Goal: Task Accomplishment & Management: Use online tool/utility

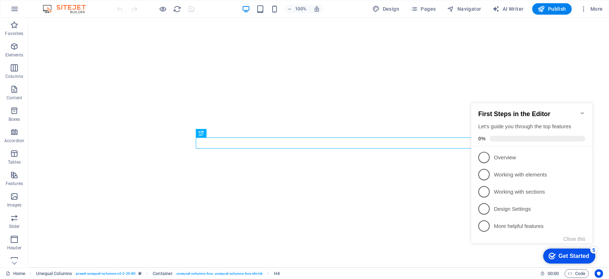
click at [582, 111] on icon "Minimize checklist" at bounding box center [583, 113] width 6 height 6
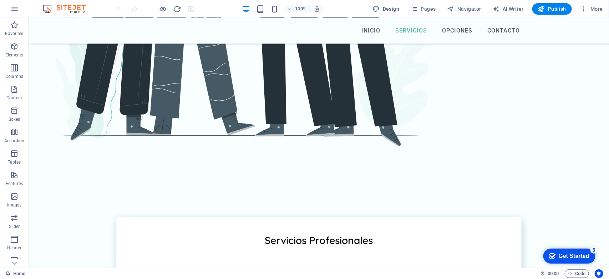
scroll to position [933, 0]
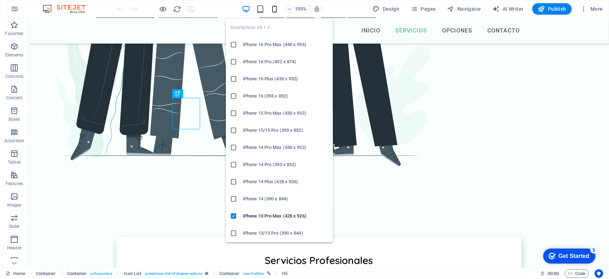
click at [275, 10] on icon "button" at bounding box center [275, 9] width 8 height 8
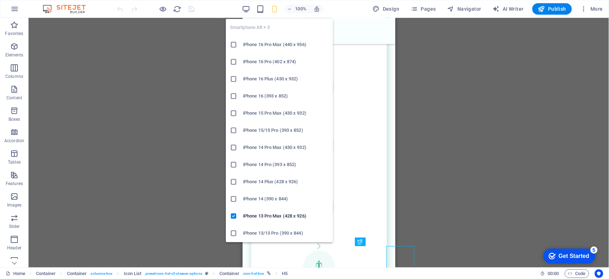
scroll to position [784, 0]
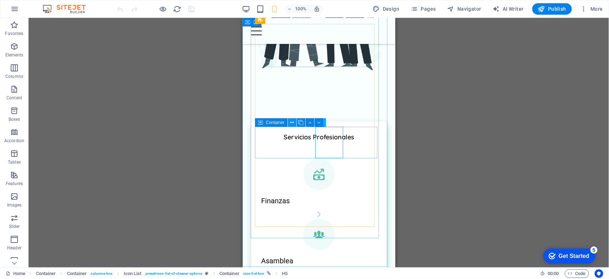
click at [290, 123] on icon at bounding box center [292, 122] width 4 height 7
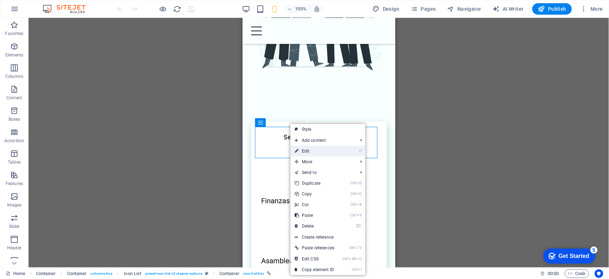
click at [302, 152] on link "⏎ Edit" at bounding box center [315, 151] width 48 height 11
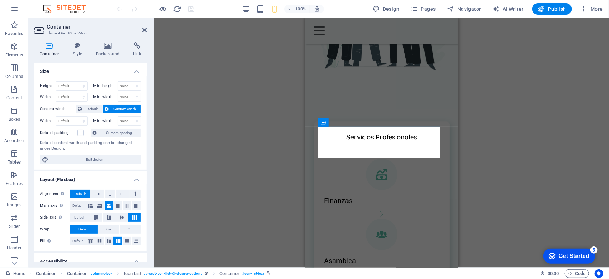
drag, startPoint x: 145, startPoint y: 127, endPoint x: 143, endPoint y: 161, distance: 34.3
click at [143, 161] on div "Height Default px rem % vh vw Min. height None px rem % vh vw Width Default px …" at bounding box center [90, 123] width 112 height 94
drag, startPoint x: 145, startPoint y: 157, endPoint x: 142, endPoint y: 182, distance: 25.2
click at [142, 182] on ul "Size Height Default px rem % vh vw Min. height None px rem % vh vw Width Defaul…" at bounding box center [90, 207] width 112 height 289
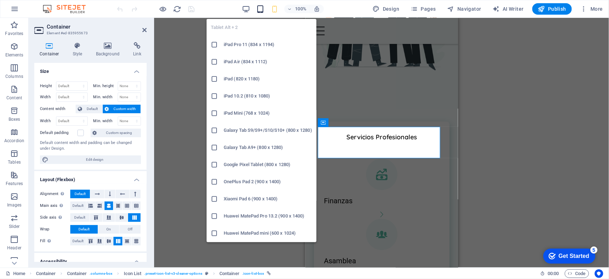
click at [260, 9] on icon "button" at bounding box center [260, 9] width 8 height 8
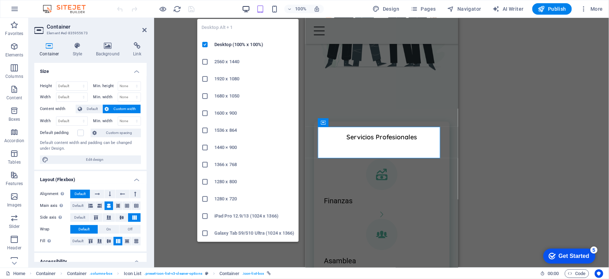
click at [249, 8] on icon "button" at bounding box center [246, 9] width 8 height 8
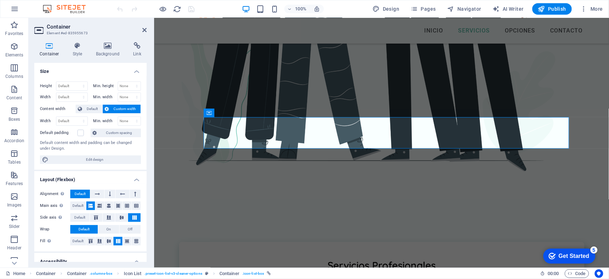
scroll to position [942, 0]
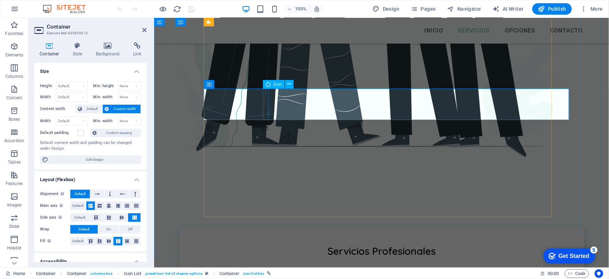
click at [258, 84] on icon at bounding box center [259, 83] width 4 height 7
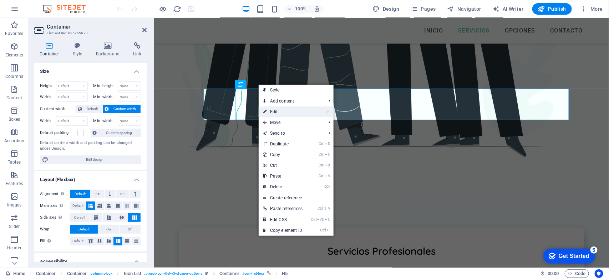
click at [270, 112] on link "⏎ Edit" at bounding box center [283, 111] width 48 height 11
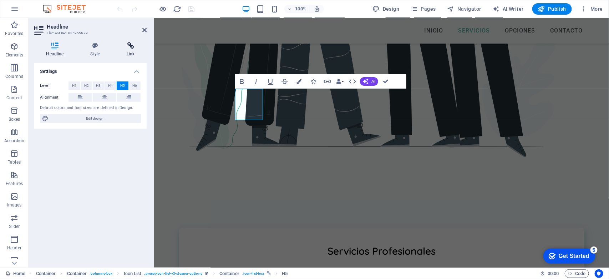
click at [131, 48] on icon at bounding box center [131, 45] width 32 height 7
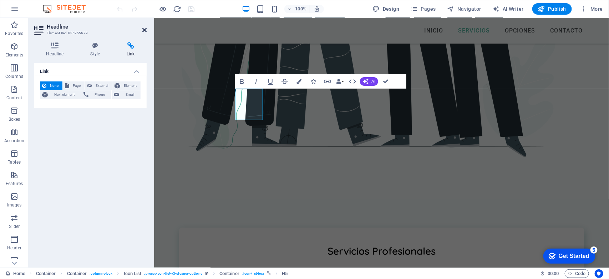
click at [142, 30] on icon at bounding box center [144, 30] width 4 height 6
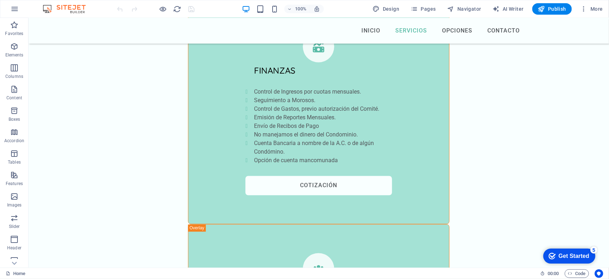
scroll to position [1685, 0]
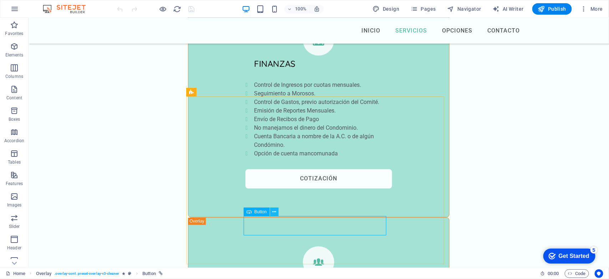
click at [274, 212] on icon at bounding box center [274, 211] width 4 height 7
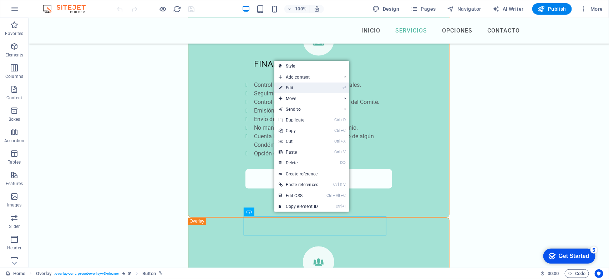
click at [293, 88] on link "⏎ Edit" at bounding box center [299, 87] width 48 height 11
select select "%"
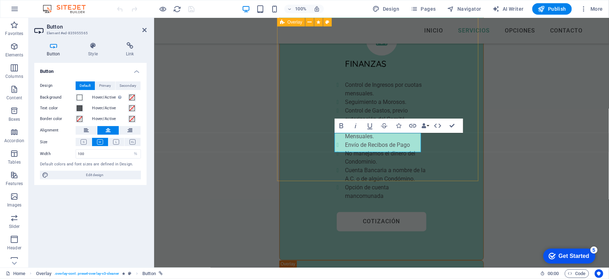
scroll to position [1930, 0]
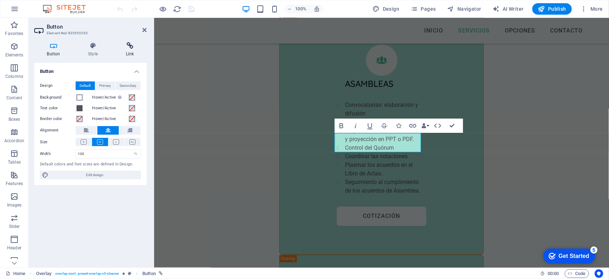
click at [131, 46] on icon at bounding box center [130, 45] width 34 height 7
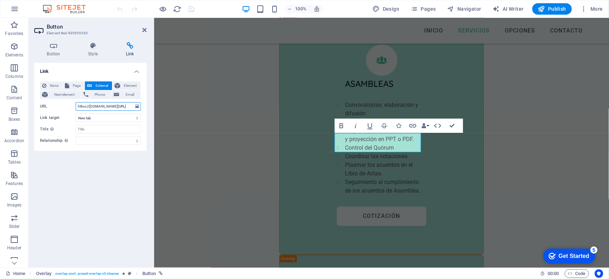
click at [85, 107] on input "httos://wa.me/525567415602" at bounding box center [108, 106] width 65 height 9
type input "https://wa.me/525567415602"
click at [108, 116] on select "New tab Same tab Overlay" at bounding box center [108, 118] width 65 height 9
click at [101, 140] on select "alternate author bookmark external help license next nofollow noreferrer noopen…" at bounding box center [108, 140] width 65 height 9
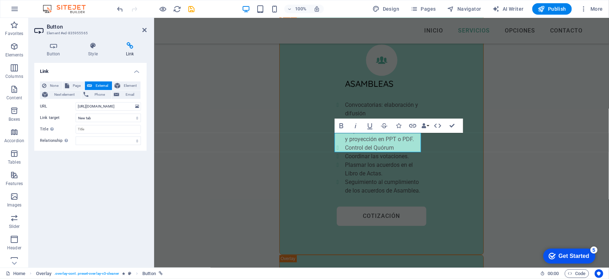
click at [39, 197] on div "Link None Page External Element Next element Phone Email Page Home Legal Notice…" at bounding box center [90, 162] width 112 height 199
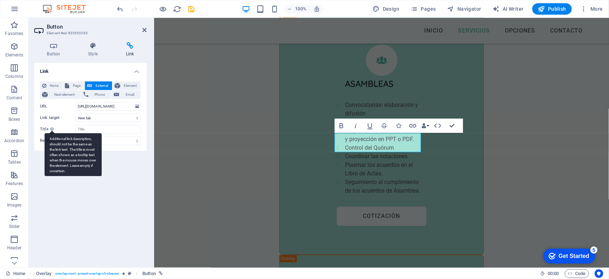
click at [52, 133] on div "Additional link description, should not be the same as the link text. The title…" at bounding box center [73, 154] width 57 height 43
click at [76, 132] on input "Title Additional link description, should not be the same as the link text. The…" at bounding box center [108, 129] width 65 height 9
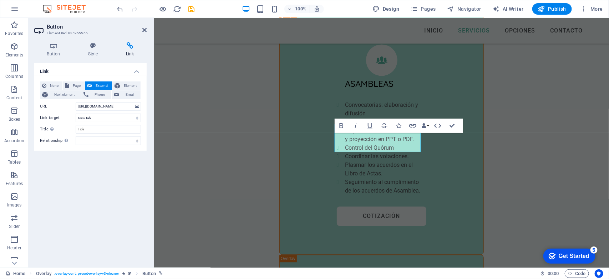
click at [81, 189] on div "Link None Page External Element Next element Phone Email Page Home Legal Notice…" at bounding box center [90, 162] width 112 height 199
click at [193, 11] on icon "save" at bounding box center [192, 9] width 8 height 8
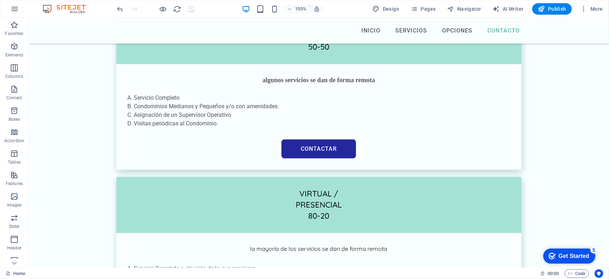
scroll to position [3118, 0]
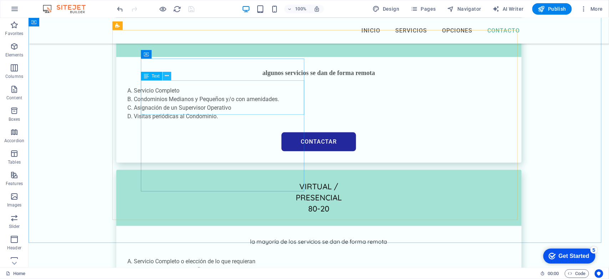
click at [168, 77] on icon at bounding box center [167, 75] width 4 height 7
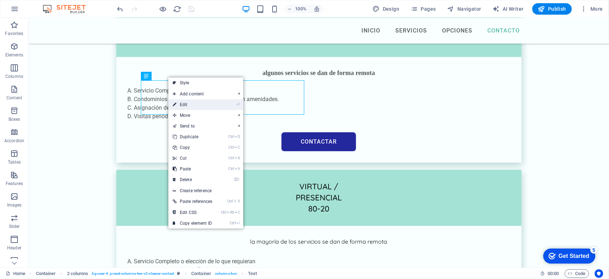
click at [178, 104] on link "⏎ Edit" at bounding box center [193, 104] width 48 height 11
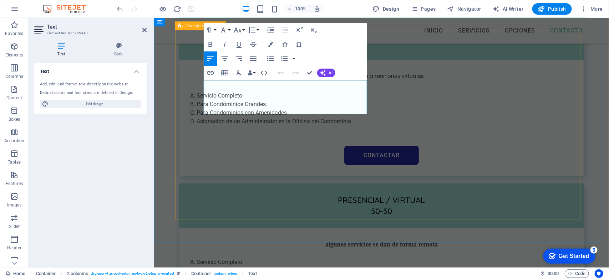
scroll to position [3364, 0]
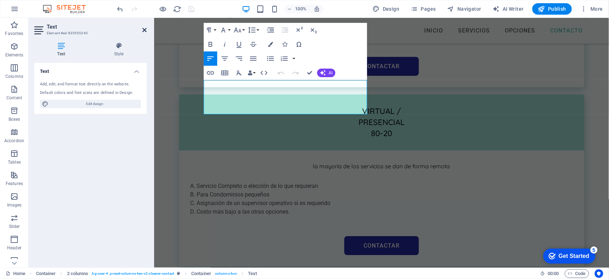
click at [145, 28] on icon at bounding box center [144, 30] width 4 height 6
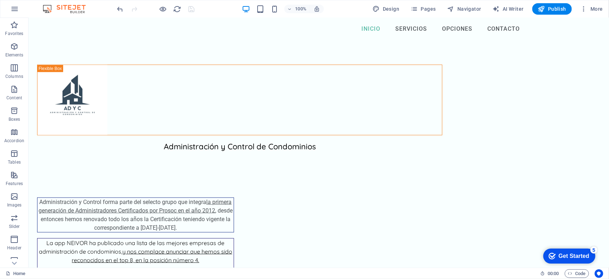
scroll to position [0, 0]
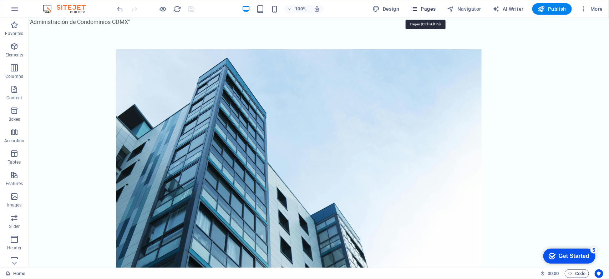
click at [418, 8] on icon "button" at bounding box center [414, 8] width 7 height 7
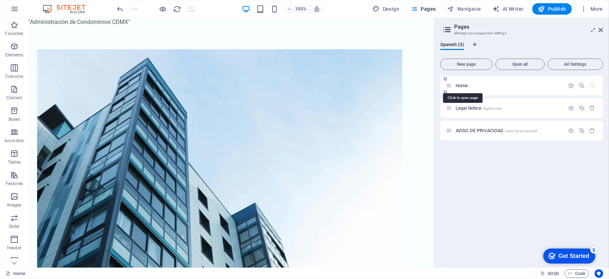
click at [459, 86] on span "Home /" at bounding box center [463, 85] width 15 height 5
click at [465, 129] on span "AVISO DE PRIVACIDAD /aviso-de-privacidad" at bounding box center [496, 130] width 81 height 5
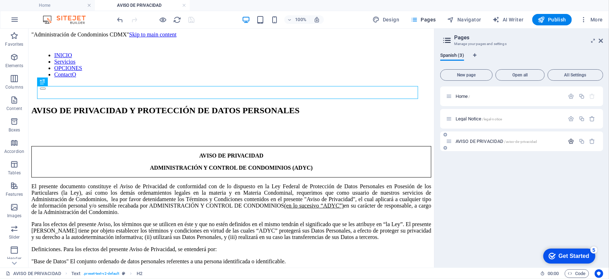
click at [571, 142] on icon "button" at bounding box center [572, 141] width 6 height 6
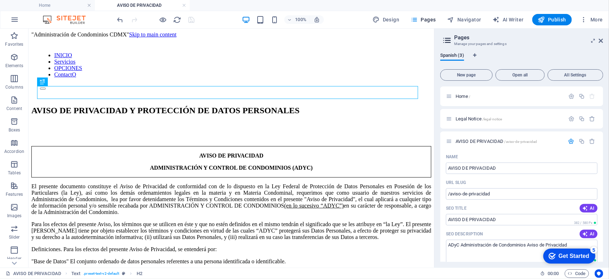
drag, startPoint x: 602, startPoint y: 116, endPoint x: 603, endPoint y: 131, distance: 15.0
click at [603, 131] on div "Home / Legal Notice /legal-notice AVISO DE PRIVACIDAD /aviso-de-privacidad Name…" at bounding box center [522, 173] width 163 height 175
drag, startPoint x: 602, startPoint y: 123, endPoint x: 603, endPoint y: 147, distance: 23.6
click at [603, 147] on div "Home / Legal Notice /legal-notice AVISO DE PRIVACIDAD /aviso-de-privacidad Name…" at bounding box center [522, 173] width 163 height 175
drag, startPoint x: 602, startPoint y: 141, endPoint x: 603, endPoint y: 155, distance: 13.2
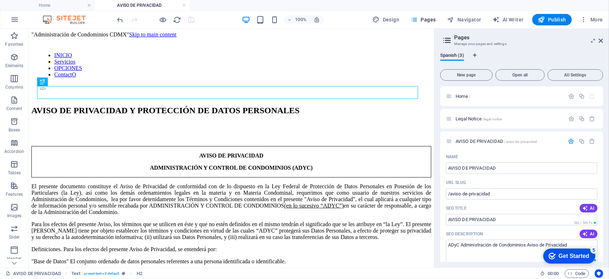
click at [603, 155] on div "Home / Legal Notice /legal-notice AVISO DE PRIVACIDAD /aviso-de-privacidad Name…" at bounding box center [522, 173] width 163 height 175
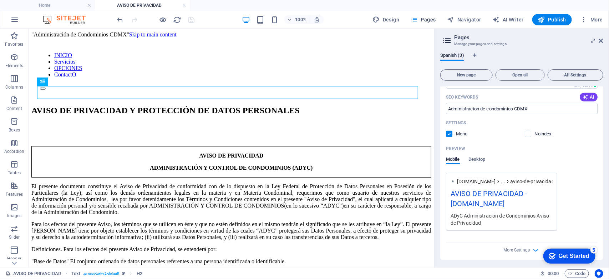
scroll to position [175, 0]
click at [533, 247] on icon "button" at bounding box center [536, 249] width 8 height 8
drag, startPoint x: 602, startPoint y: 162, endPoint x: 602, endPoint y: 171, distance: 8.9
click at [602, 171] on div "Name AVISO DE PRIVACIDAD ​ URL SLUG /aviso-de-privacidad ​ SEO Title AI AVISO D…" at bounding box center [522, 169] width 163 height 386
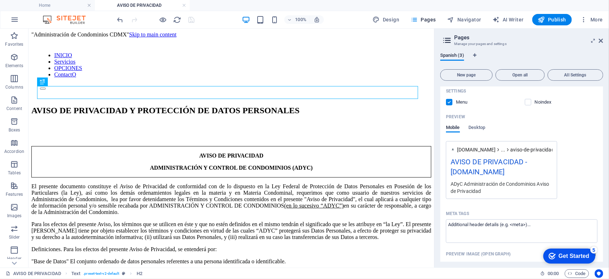
scroll to position [206, 0]
click at [602, 40] on icon at bounding box center [601, 41] width 4 height 6
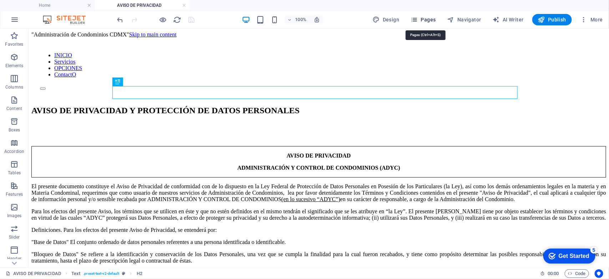
click at [427, 23] on span "Pages" at bounding box center [423, 19] width 25 height 7
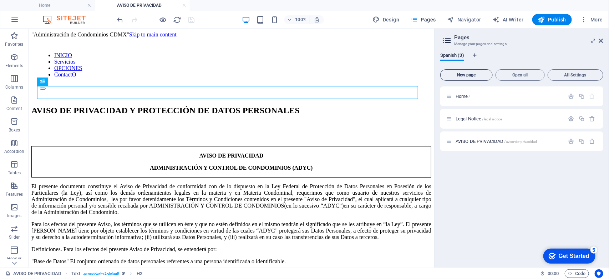
click at [456, 76] on span "New page" at bounding box center [467, 75] width 46 height 4
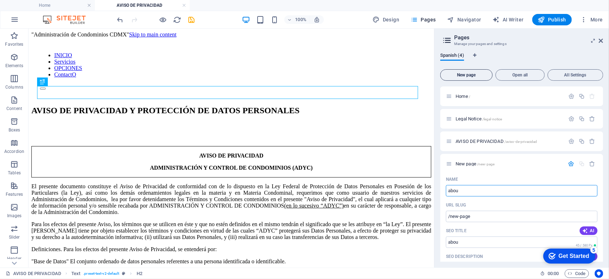
type input "about"
type input "/abou"
type input "about"
type input "/about"
type input "about"
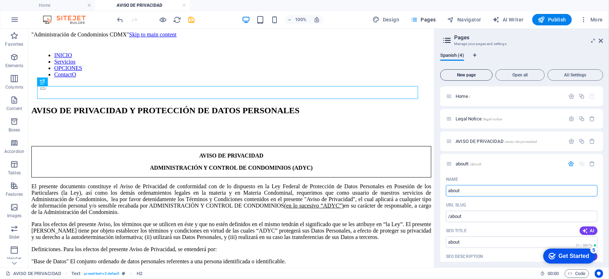
type input "/aboutt"
type input "about"
type input "/about"
type input "about"
drag, startPoint x: 602, startPoint y: 146, endPoint x: 603, endPoint y: 155, distance: 8.2
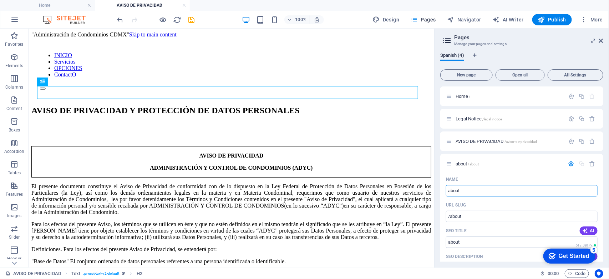
click at [603, 156] on div "Home / Legal Notice /legal-notice AVISO DE PRIVACIDAD /aviso-de-privacidad abou…" at bounding box center [522, 173] width 163 height 175
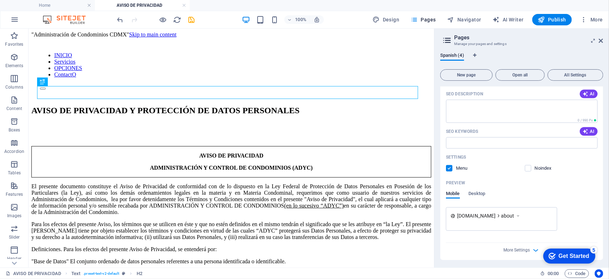
scroll to position [163, 0]
click at [521, 215] on icon at bounding box center [518, 214] width 5 height 7
click at [534, 250] on icon "button" at bounding box center [536, 249] width 8 height 8
drag, startPoint x: 602, startPoint y: 166, endPoint x: 603, endPoint y: 174, distance: 7.9
click at [603, 174] on div "Home / Legal Notice /legal-notice AVISO DE PRIVACIDAD /aviso-de-privacidad abou…" at bounding box center [522, 173] width 163 height 175
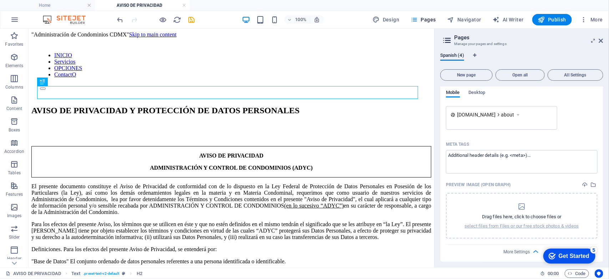
scroll to position [265, 0]
click at [601, 40] on icon at bounding box center [601, 41] width 4 height 6
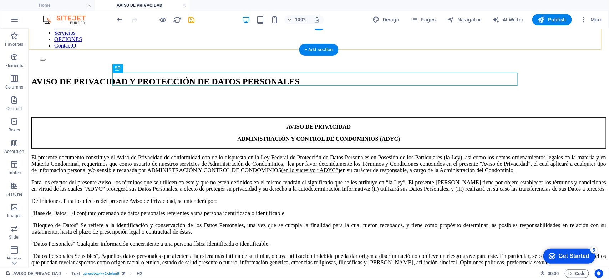
scroll to position [45, 0]
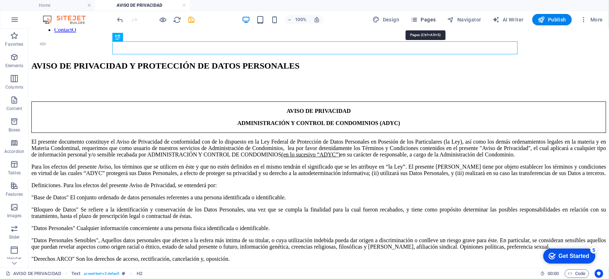
click at [422, 17] on span "Pages" at bounding box center [423, 19] width 25 height 7
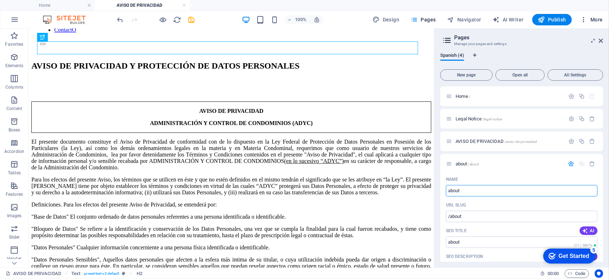
click at [585, 20] on icon "button" at bounding box center [584, 19] width 7 height 7
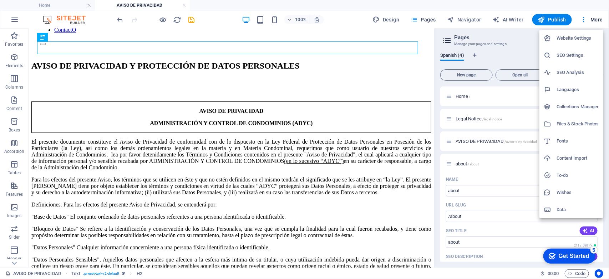
click at [579, 37] on h6 "Website Settings" at bounding box center [578, 38] width 42 height 9
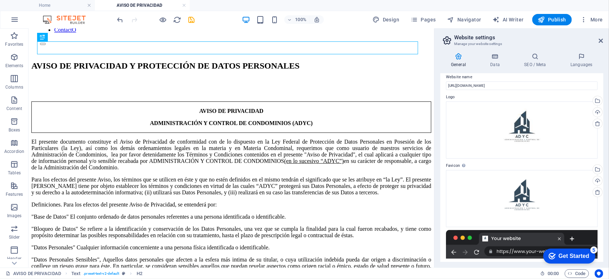
scroll to position [0, 0]
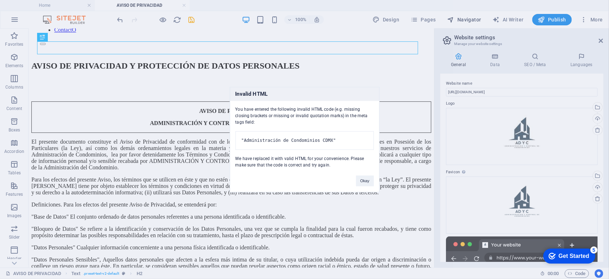
click at [460, 17] on body "adycon.com.mx Home AVISO DE PRIVACIDAD Favorites Elements Columns Content Boxes…" at bounding box center [304, 139] width 609 height 279
click at [363, 186] on button "Okay" at bounding box center [365, 180] width 18 height 11
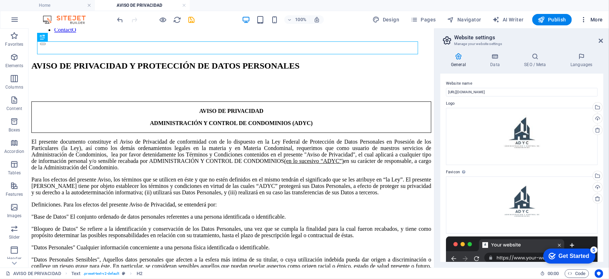
click at [583, 20] on icon "button" at bounding box center [584, 19] width 7 height 7
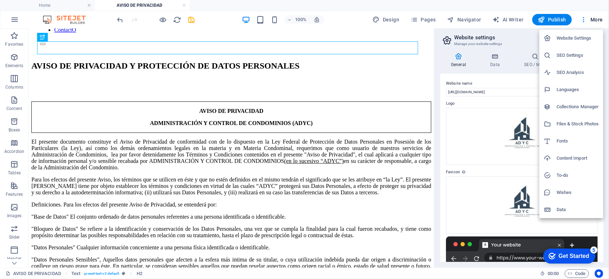
click at [562, 211] on h6 "Data" at bounding box center [578, 209] width 42 height 9
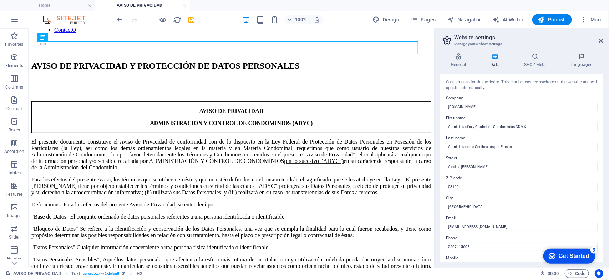
drag, startPoint x: 602, startPoint y: 99, endPoint x: 603, endPoint y: 111, distance: 12.6
click at [603, 111] on div "Contact data for this website. This can be used everywhere on the website and w…" at bounding box center [522, 168] width 163 height 188
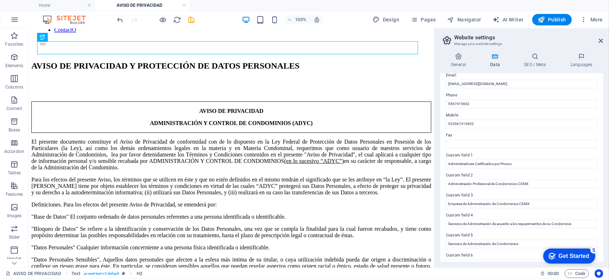
scroll to position [154, 0]
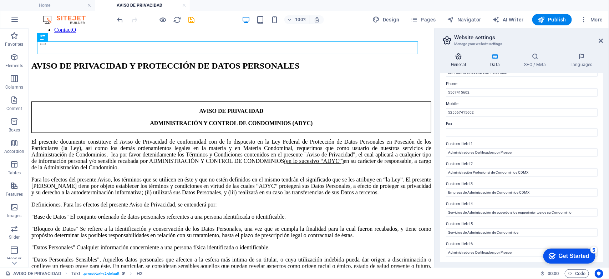
click at [462, 57] on icon at bounding box center [459, 56] width 36 height 7
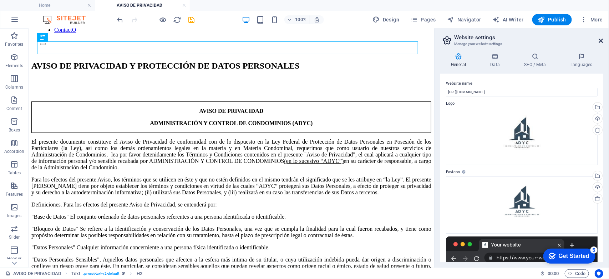
click at [602, 38] on icon at bounding box center [601, 41] width 4 height 6
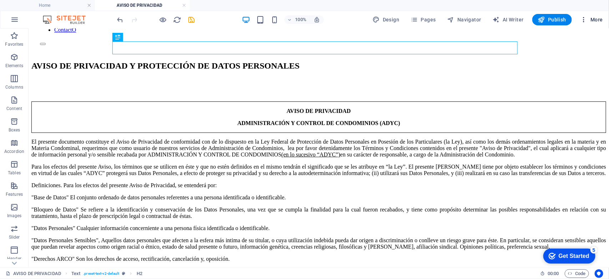
click at [594, 18] on span "More" at bounding box center [592, 19] width 22 height 7
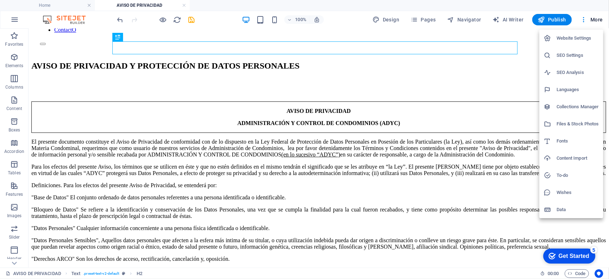
click at [384, 20] on div at bounding box center [304, 139] width 609 height 279
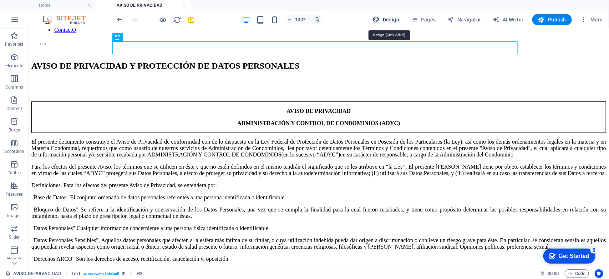
click at [390, 18] on span "Design" at bounding box center [386, 19] width 27 height 7
select select "400"
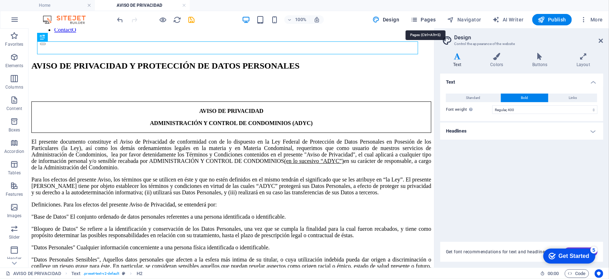
click at [418, 17] on icon "button" at bounding box center [414, 19] width 7 height 7
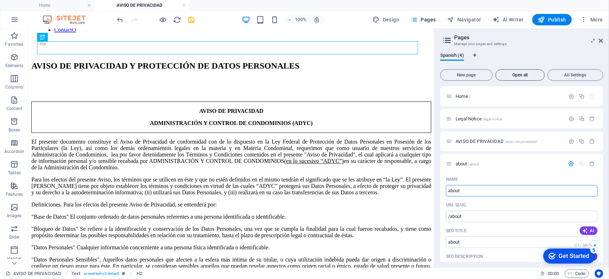
click at [511, 73] on span "Open all" at bounding box center [520, 75] width 43 height 4
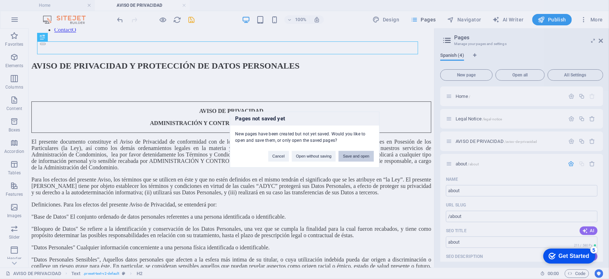
click at [359, 156] on button "Save and open" at bounding box center [356, 156] width 35 height 11
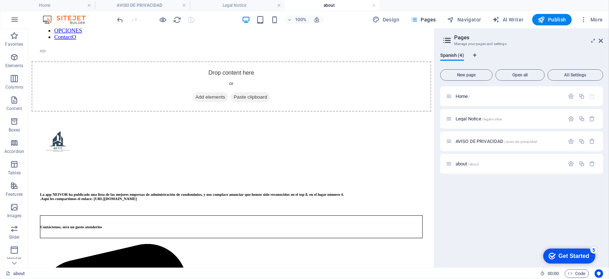
scroll to position [49, 0]
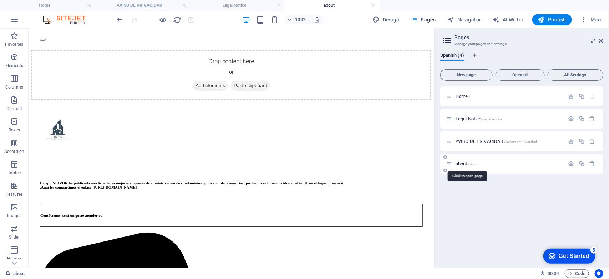
click at [458, 162] on span "about /about" at bounding box center [468, 163] width 24 height 5
click at [463, 141] on span "AVISO DE PRIVACIDAD /aviso-de-privacidad" at bounding box center [496, 141] width 81 height 5
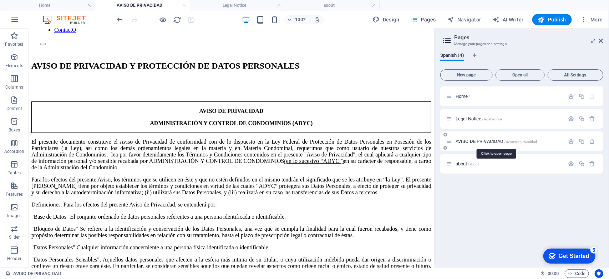
scroll to position [0, 0]
click at [573, 142] on icon "button" at bounding box center [572, 141] width 6 height 6
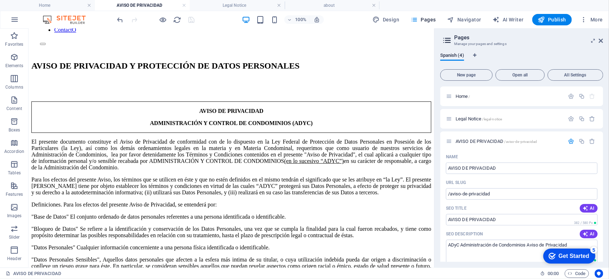
drag, startPoint x: 602, startPoint y: 109, endPoint x: 603, endPoint y: 168, distance: 59.3
click at [603, 168] on div "Home / Legal Notice /legal-notice AVISO DE PRIVACIDAD /aviso-de-privacidad Name…" at bounding box center [522, 173] width 163 height 175
drag, startPoint x: 604, startPoint y: 159, endPoint x: 604, endPoint y: 184, distance: 24.6
click at [604, 184] on div "Spanish (4) New page Open all All Settings Home / Legal Notice /legal-notice AV…" at bounding box center [522, 157] width 175 height 220
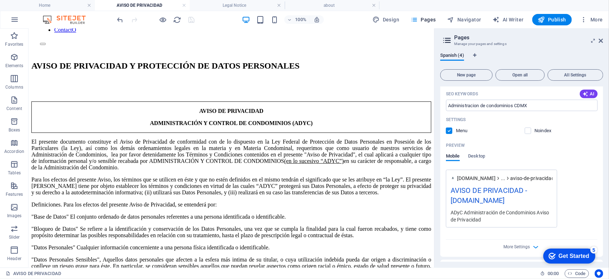
scroll to position [179, 0]
click at [527, 131] on label at bounding box center [528, 129] width 6 height 6
click at [0, 0] on input "checkbox" at bounding box center [0, 0] width 0 height 0
click at [448, 129] on label at bounding box center [449, 129] width 6 height 6
click at [0, 0] on input "checkbox" at bounding box center [0, 0] width 0 height 0
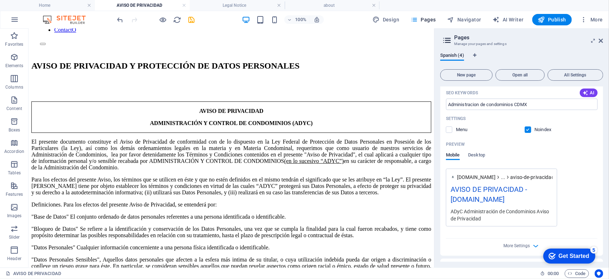
drag, startPoint x: 602, startPoint y: 180, endPoint x: 604, endPoint y: 192, distance: 11.6
click at [604, 192] on div "Spanish (4) New page Open all All Settings Home / Legal Notice /legal-notice AV…" at bounding box center [522, 157] width 175 height 220
click at [191, 20] on icon "save" at bounding box center [192, 20] width 8 height 8
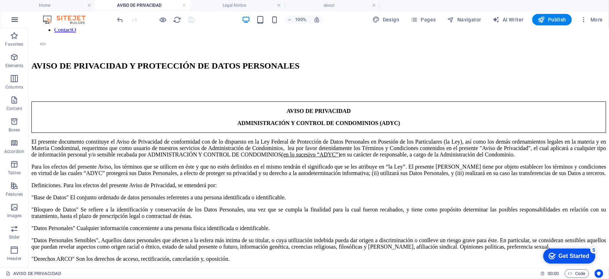
click at [15, 22] on icon "button" at bounding box center [14, 19] width 9 height 9
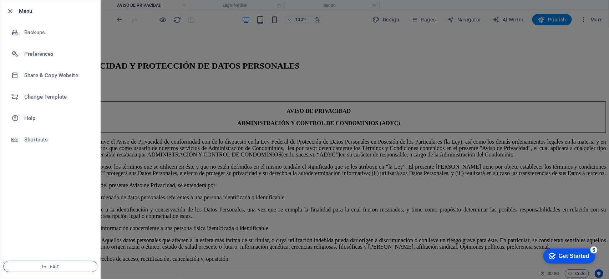
click at [224, 38] on div at bounding box center [304, 139] width 609 height 279
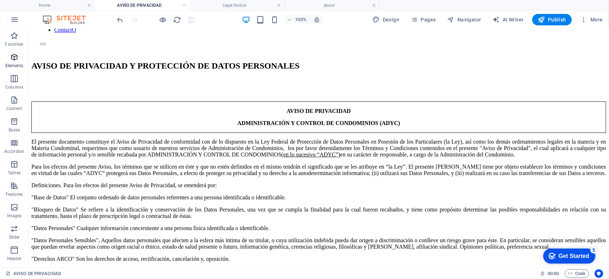
click at [13, 62] on span "Elements" at bounding box center [14, 61] width 29 height 17
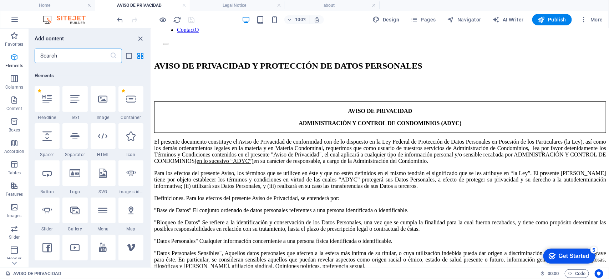
scroll to position [76, 0]
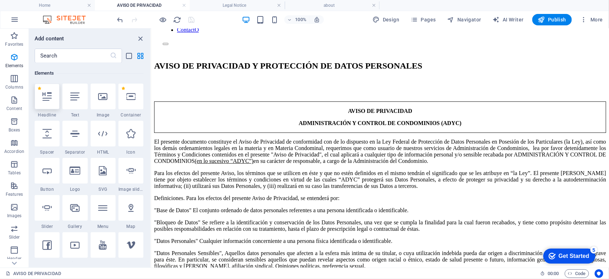
click at [40, 101] on div at bounding box center [47, 97] width 25 height 26
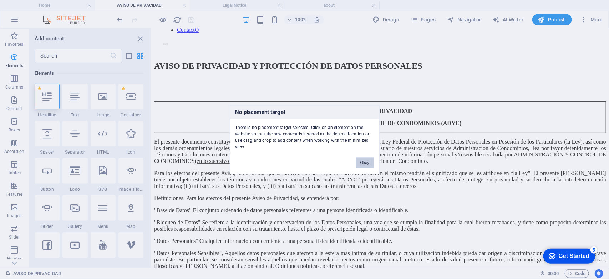
click at [363, 161] on button "Okay" at bounding box center [365, 162] width 18 height 11
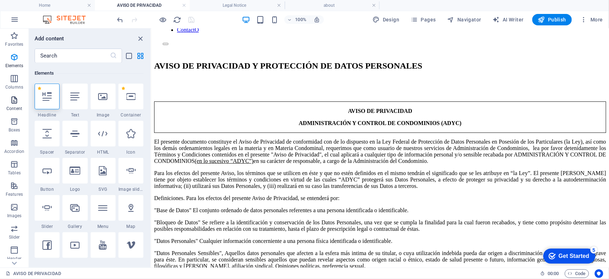
click at [18, 102] on icon "button" at bounding box center [14, 100] width 9 height 9
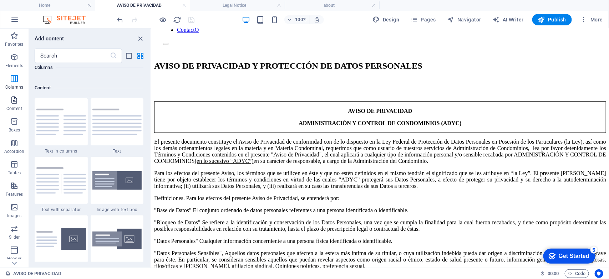
scroll to position [1249, 0]
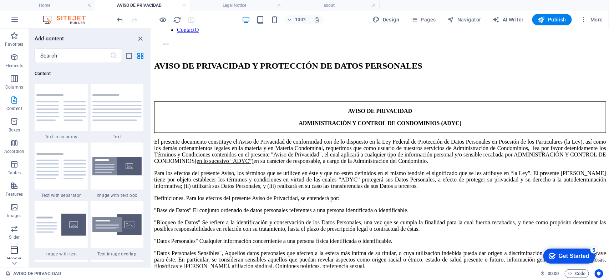
click at [14, 249] on icon "button" at bounding box center [14, 250] width 9 height 9
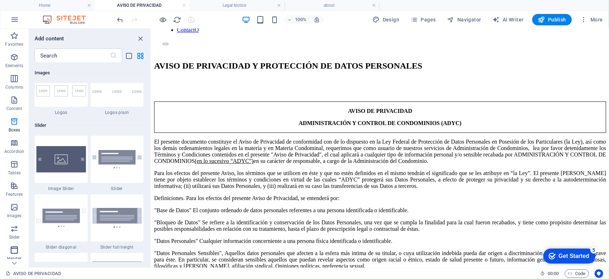
scroll to position [4298, 0]
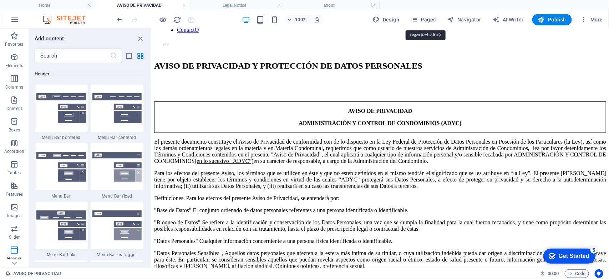
click at [418, 21] on icon "button" at bounding box center [414, 19] width 7 height 7
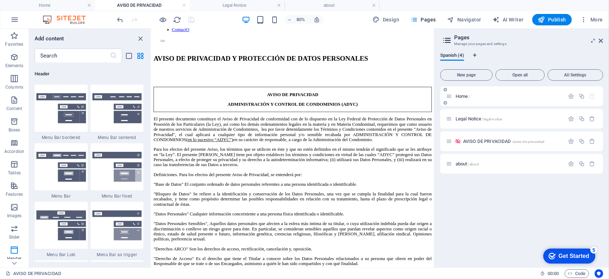
click at [460, 95] on span "Home /" at bounding box center [463, 96] width 15 height 5
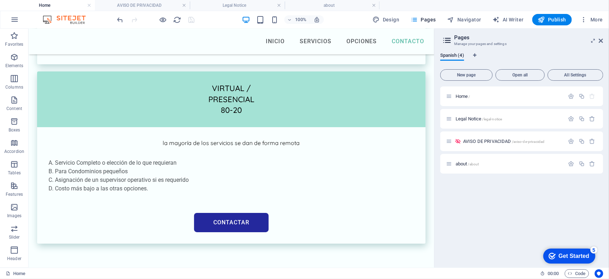
scroll to position [3699, 0]
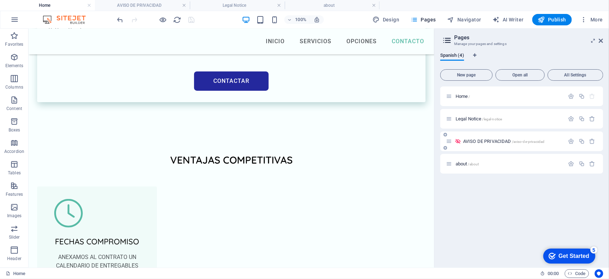
click at [461, 140] on icon at bounding box center [458, 141] width 6 height 6
click at [467, 140] on span "AVISO DE PRIVACIDAD /aviso-de-privacidad" at bounding box center [503, 141] width 81 height 5
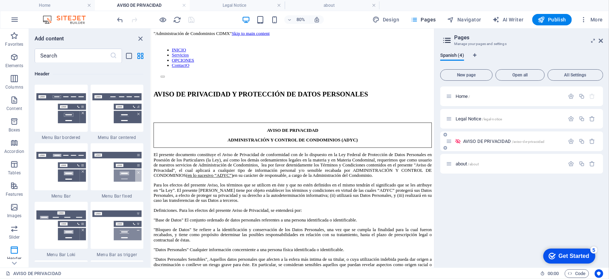
scroll to position [0, 0]
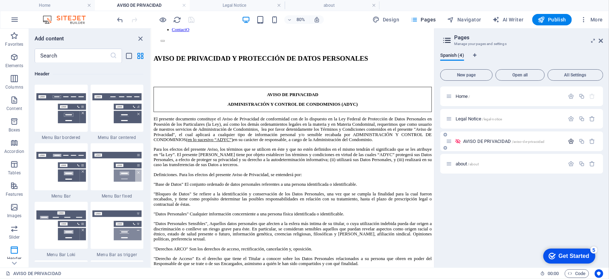
click at [571, 140] on icon "button" at bounding box center [572, 141] width 6 height 6
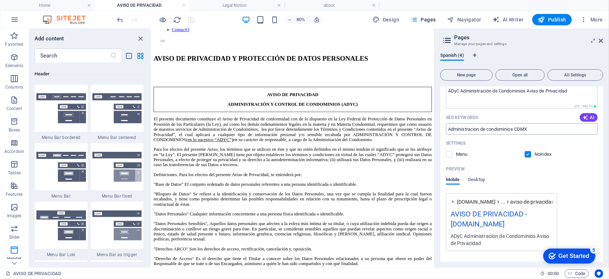
scroll to position [153, 0]
click at [448, 156] on label at bounding box center [449, 155] width 6 height 6
click at [0, 0] on input "checkbox" at bounding box center [0, 0] width 0 height 0
click at [527, 155] on label at bounding box center [528, 155] width 6 height 6
click at [0, 0] on input "checkbox" at bounding box center [0, 0] width 0 height 0
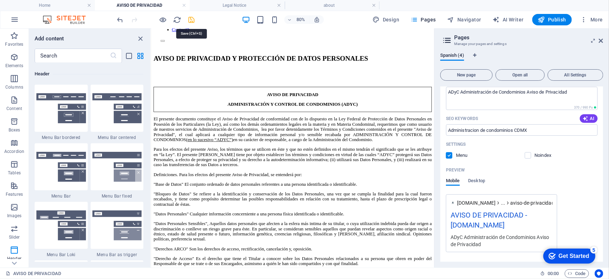
click at [193, 18] on icon "save" at bounding box center [192, 20] width 8 height 8
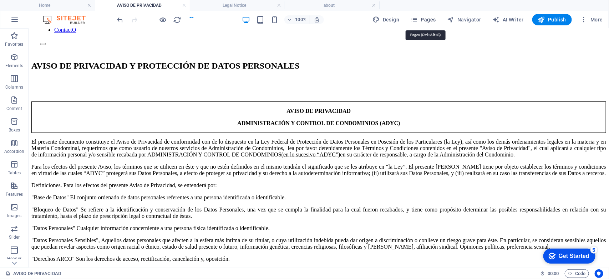
click at [418, 20] on icon "button" at bounding box center [414, 19] width 7 height 7
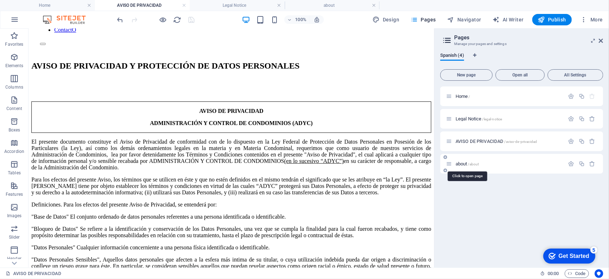
click at [462, 164] on span "about /about" at bounding box center [468, 163] width 24 height 5
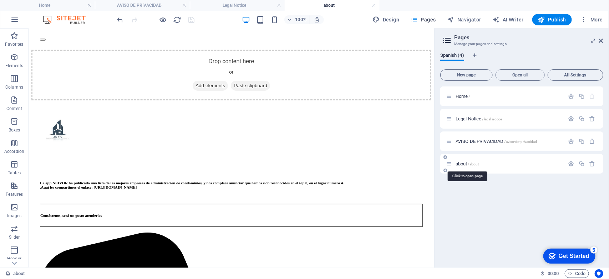
scroll to position [0, 0]
click at [465, 120] on span "Legal Notice /legal-notice" at bounding box center [479, 118] width 46 height 5
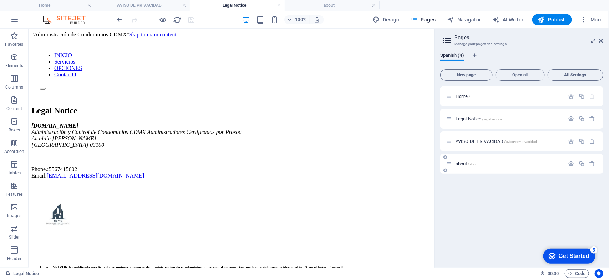
click at [463, 162] on span "about /about" at bounding box center [468, 163] width 24 height 5
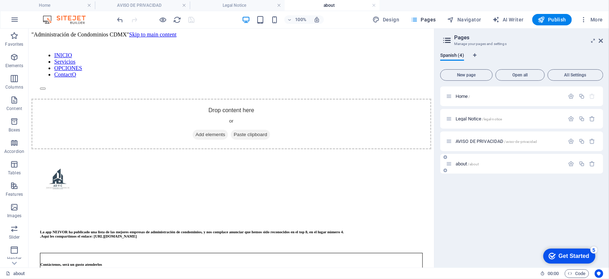
scroll to position [49, 0]
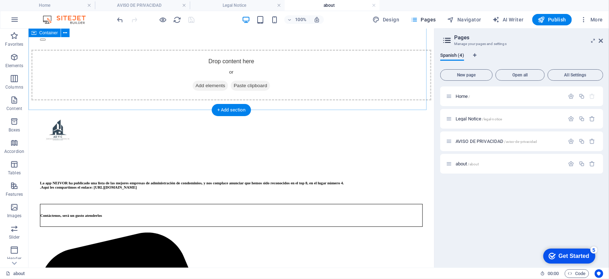
click at [211, 80] on span "Add elements" at bounding box center [209, 85] width 35 height 10
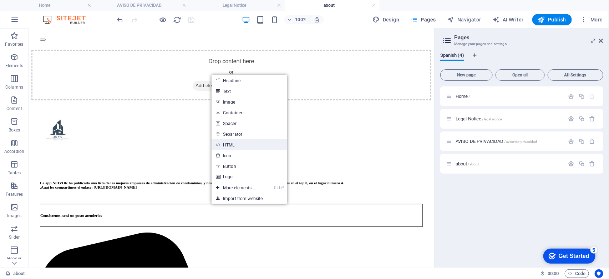
click at [229, 145] on link "HTML" at bounding box center [250, 144] width 76 height 11
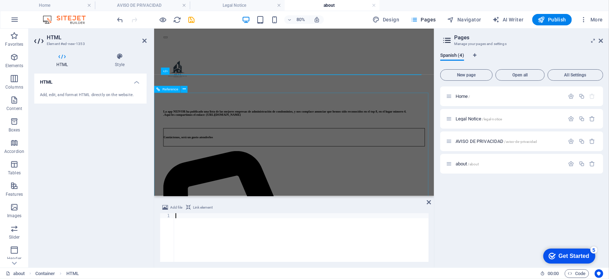
scroll to position [0, 0]
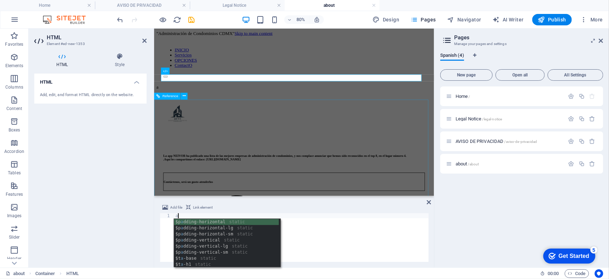
type textarea "$padding-horizontal"
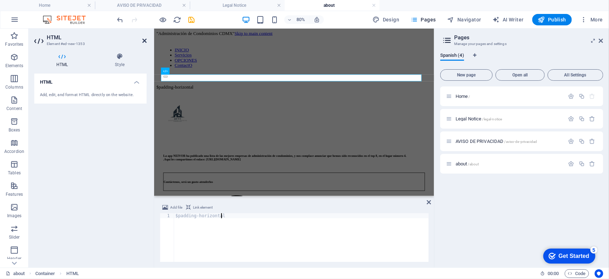
click at [143, 40] on icon at bounding box center [144, 41] width 4 height 6
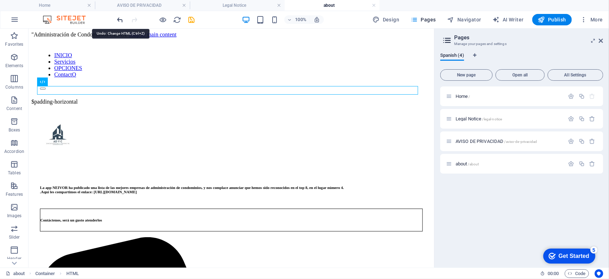
click at [119, 20] on icon "undo" at bounding box center [120, 20] width 8 height 8
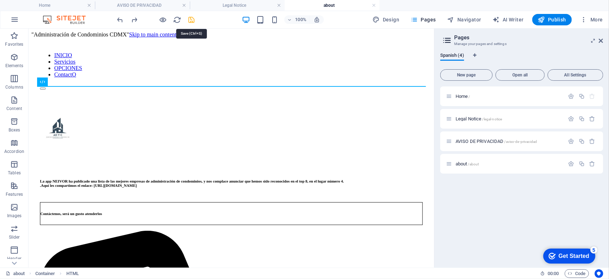
click at [190, 20] on icon "save" at bounding box center [192, 20] width 8 height 8
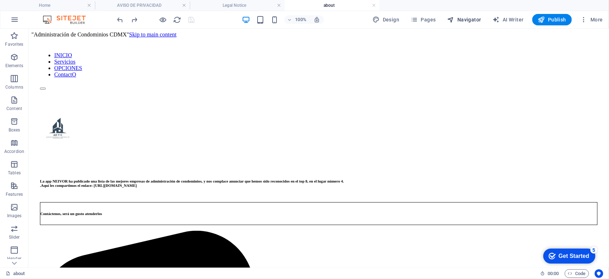
click at [455, 22] on icon "button" at bounding box center [451, 19] width 7 height 7
select select "16874523-es"
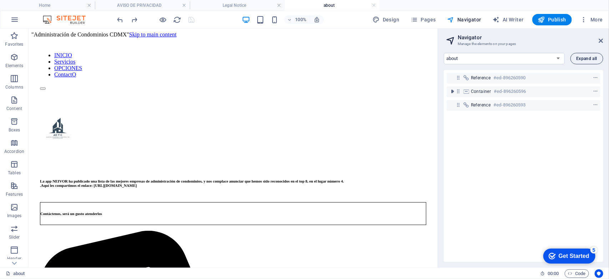
click at [581, 57] on span "Expand all" at bounding box center [587, 58] width 21 height 4
click at [601, 40] on icon at bounding box center [601, 41] width 4 height 6
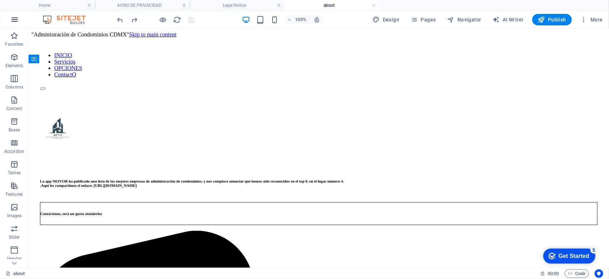
click at [13, 20] on icon "button" at bounding box center [14, 19] width 9 height 9
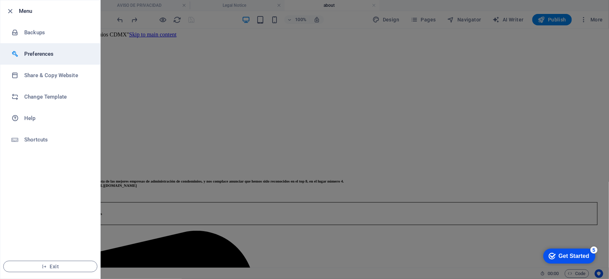
click at [27, 52] on h6 "Preferences" at bounding box center [57, 54] width 66 height 9
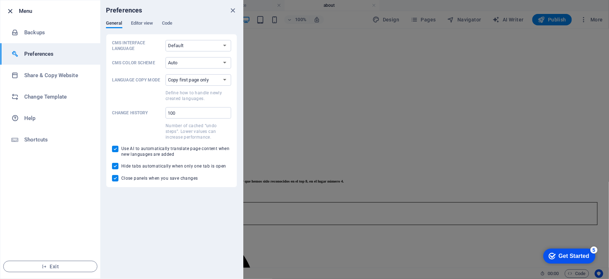
click at [9, 13] on icon "button" at bounding box center [10, 11] width 8 height 8
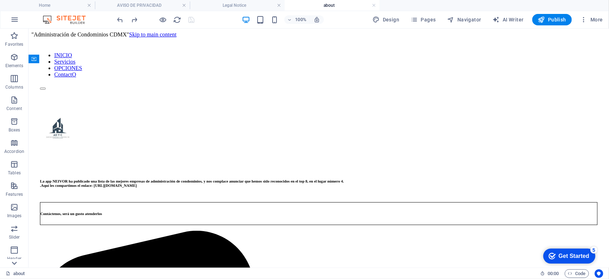
click at [12, 38] on icon at bounding box center [14, 33] width 10 height 10
click at [13, 171] on icon "button" at bounding box center [14, 167] width 9 height 9
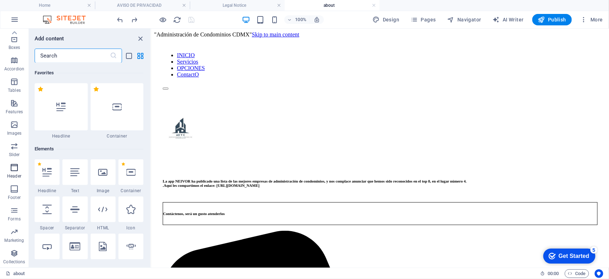
scroll to position [4298, 0]
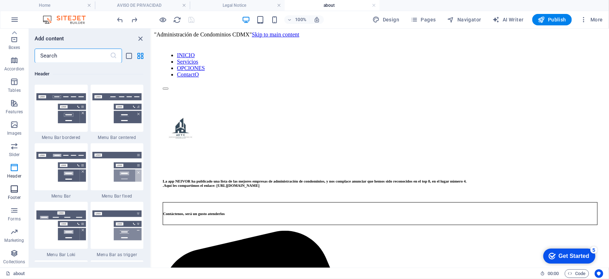
click at [15, 189] on icon "button" at bounding box center [14, 189] width 9 height 9
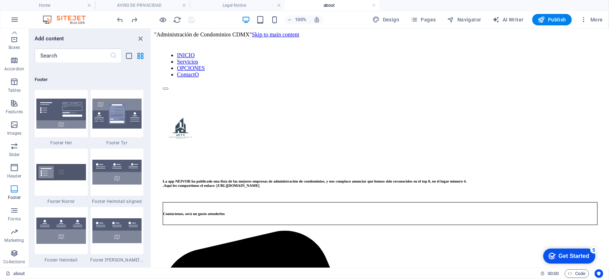
scroll to position [4725, 0]
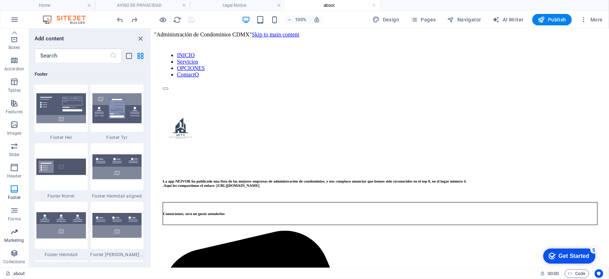
click at [12, 234] on icon "button" at bounding box center [14, 231] width 9 height 9
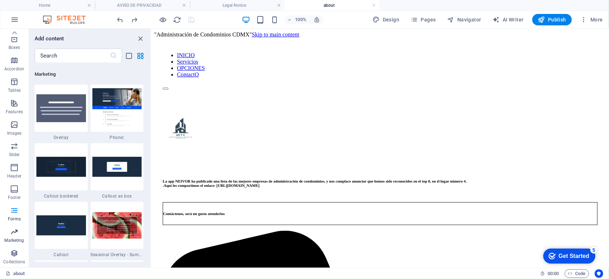
scroll to position [5814, 0]
click at [10, 256] on icon "button" at bounding box center [14, 253] width 9 height 9
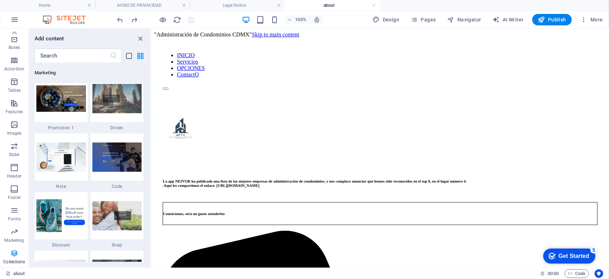
scroll to position [6534, 0]
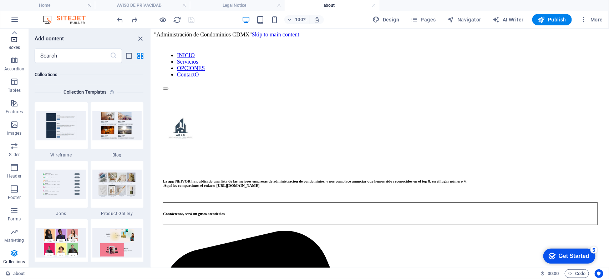
click at [11, 41] on icon "button" at bounding box center [14, 39] width 9 height 9
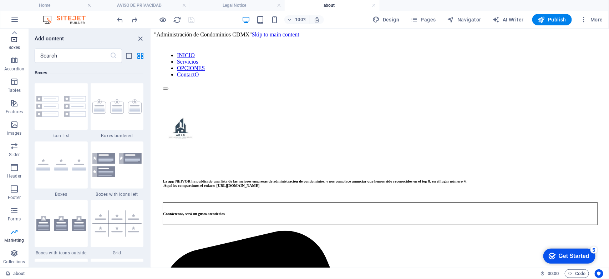
scroll to position [1969, 0]
click at [504, 21] on span "AI Writer" at bounding box center [508, 19] width 31 height 7
select select "English"
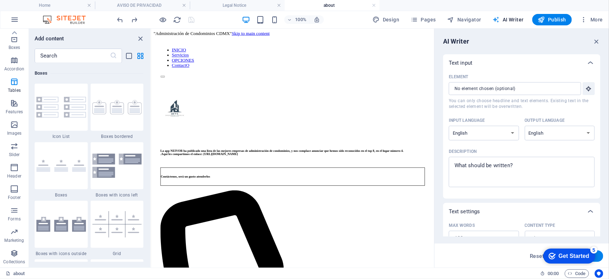
scroll to position [0, 0]
click at [545, 18] on icon "button" at bounding box center [541, 19] width 7 height 7
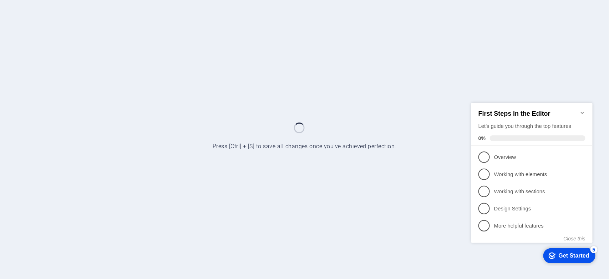
click at [582, 110] on icon "Minimize checklist" at bounding box center [583, 113] width 6 height 6
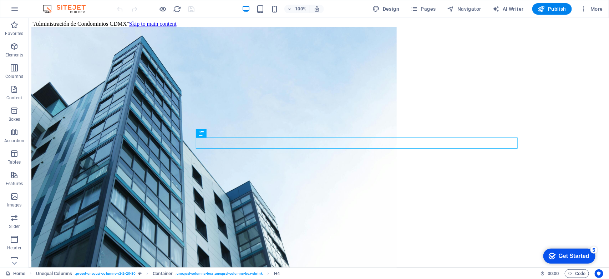
scroll to position [227, 0]
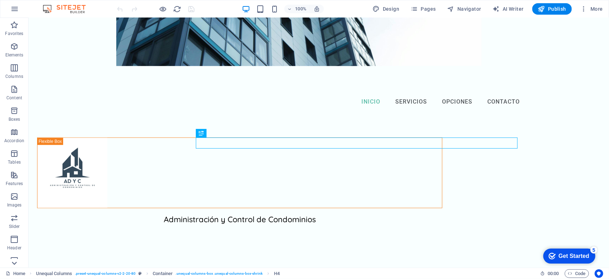
click at [15, 24] on icon at bounding box center [14, 21] width 5 height 3
click at [15, 190] on icon "button" at bounding box center [14, 189] width 9 height 9
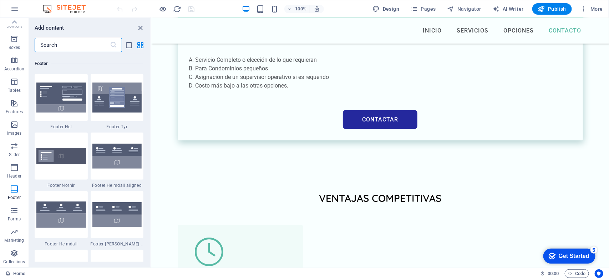
scroll to position [3489, 0]
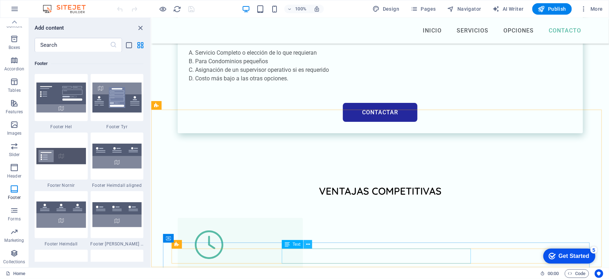
click at [308, 245] on icon at bounding box center [308, 244] width 4 height 7
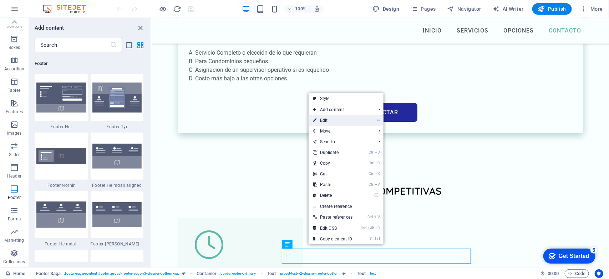
click at [320, 122] on link "⏎ Edit" at bounding box center [333, 120] width 48 height 11
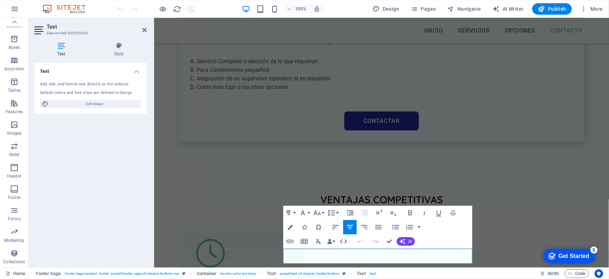
scroll to position [3498, 0]
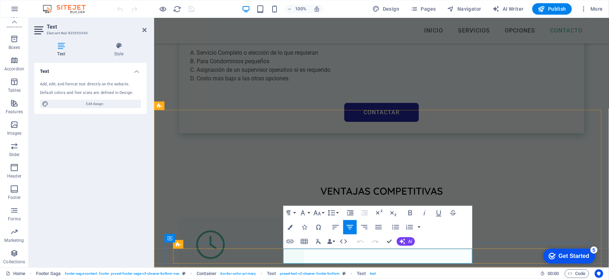
click at [291, 242] on icon "button" at bounding box center [290, 241] width 9 height 9
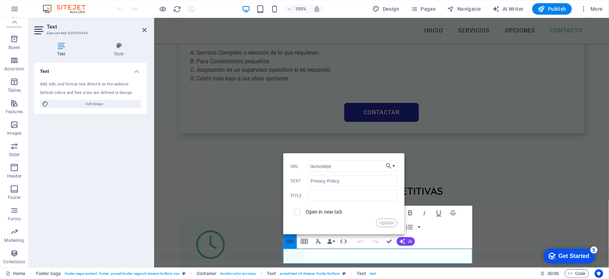
type input "/avisodepri"
click at [291, 242] on icon "button" at bounding box center [290, 241] width 9 height 9
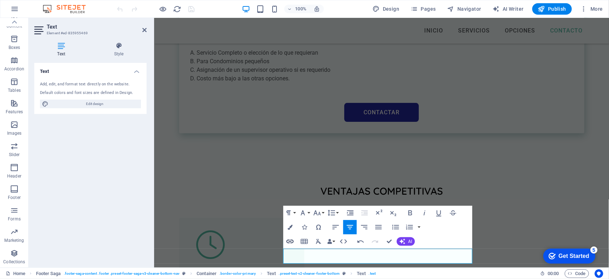
type input "/privacy"
type input "Privacy Policay"
click at [291, 242] on icon "button" at bounding box center [290, 241] width 9 height 9
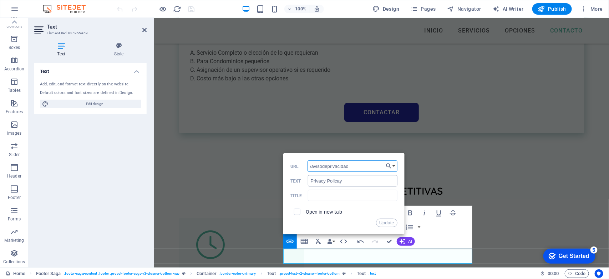
type input "/avisodeprivacidad"
click at [345, 181] on input "Privacy Policay" at bounding box center [352, 180] width 89 height 11
type input "P"
type input "a"
type input "AVISO DE PRIVACIDAD"
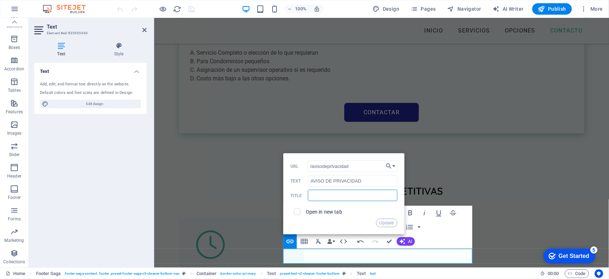
click at [337, 196] on input "text" at bounding box center [352, 195] width 89 height 11
type input "AVISO DE PRIVACIDAD"
click at [388, 222] on button "Update" at bounding box center [386, 223] width 21 height 9
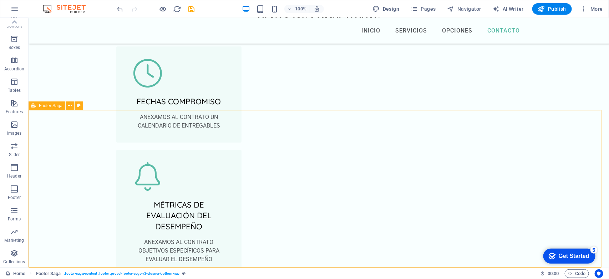
scroll to position [3251, 0]
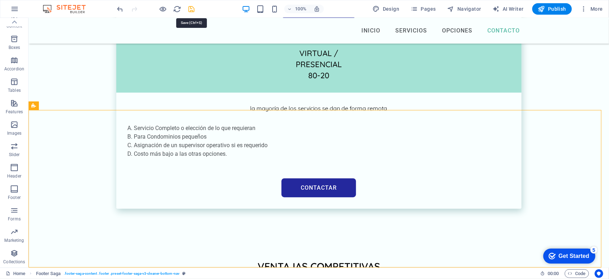
click at [190, 11] on icon "save" at bounding box center [192, 9] width 8 height 8
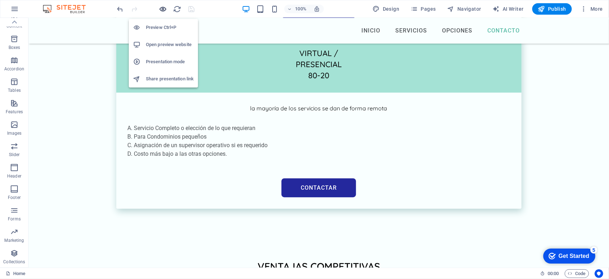
click at [161, 10] on icon "button" at bounding box center [163, 9] width 8 height 8
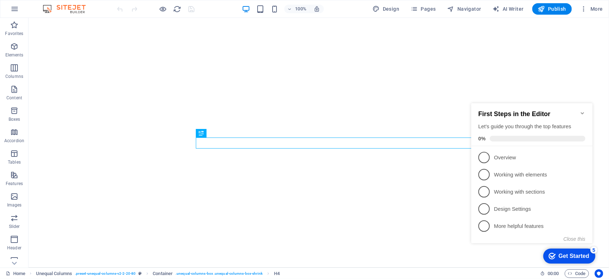
click at [582, 111] on icon "Minimize checklist" at bounding box center [583, 113] width 6 height 6
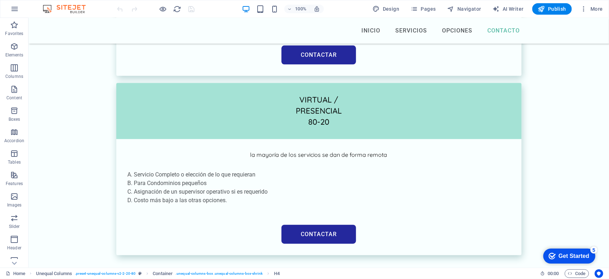
scroll to position [3251, 0]
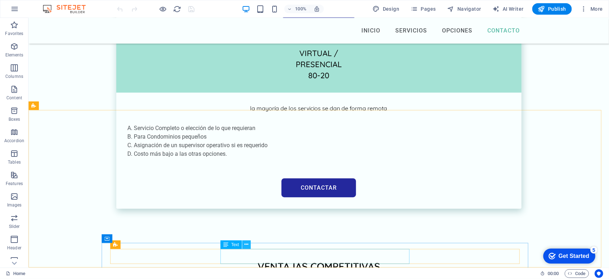
click at [245, 245] on icon at bounding box center [247, 244] width 4 height 7
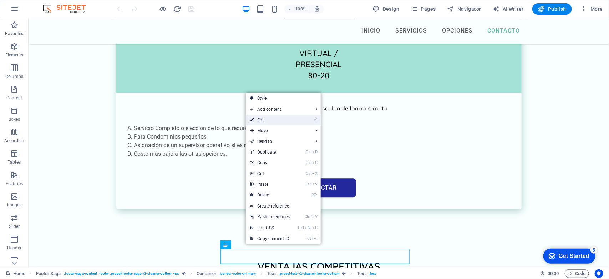
click at [267, 120] on link "⏎ Edit" at bounding box center [270, 120] width 48 height 11
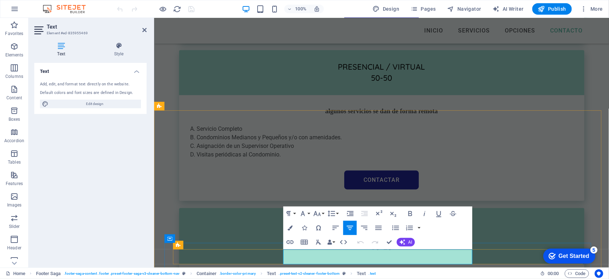
scroll to position [3497, 0]
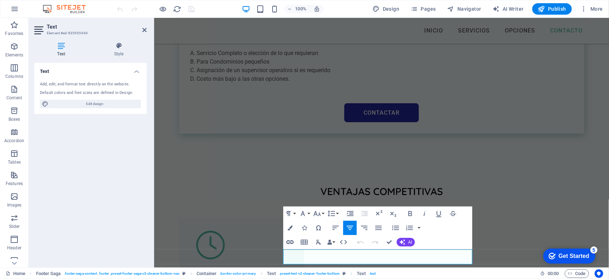
click at [290, 242] on icon "button" at bounding box center [290, 242] width 9 height 9
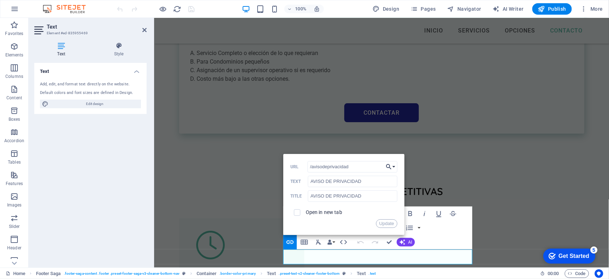
click at [395, 166] on button "Choose Link" at bounding box center [391, 166] width 14 height 11
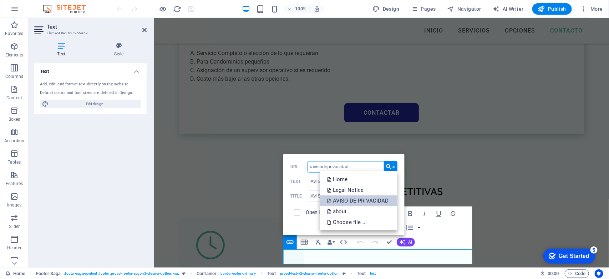
click at [378, 200] on p "AVISO DE PRIVACIDAD" at bounding box center [358, 200] width 63 height 11
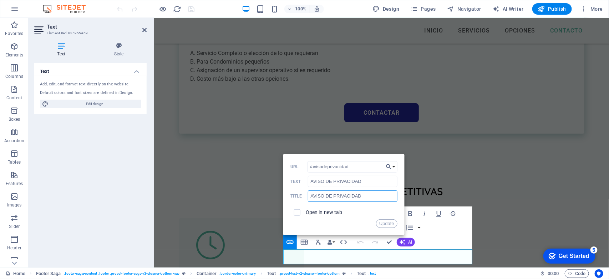
click at [378, 200] on input "AVISO DE PRIVACIDAD" at bounding box center [352, 195] width 89 height 11
type input "AVISO DE PRIVACIDAD"
click at [383, 224] on button "Update" at bounding box center [386, 223] width 21 height 9
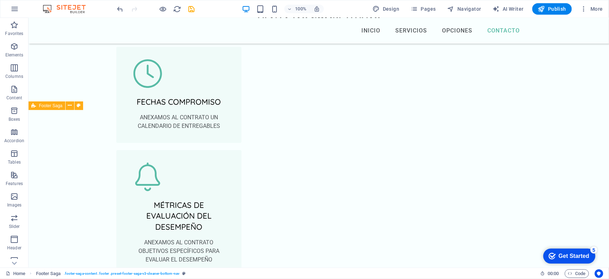
scroll to position [3251, 0]
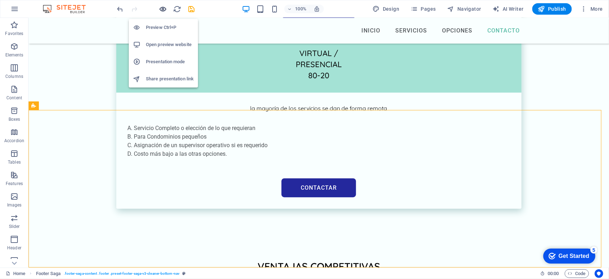
click at [162, 7] on icon "button" at bounding box center [163, 9] width 8 height 8
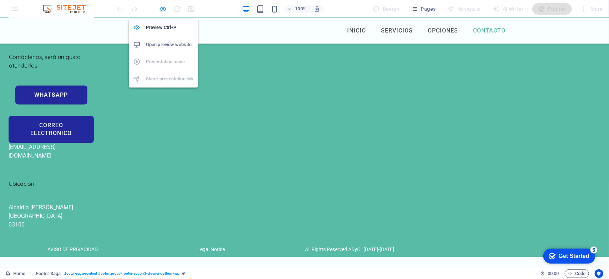
scroll to position [2159, 0]
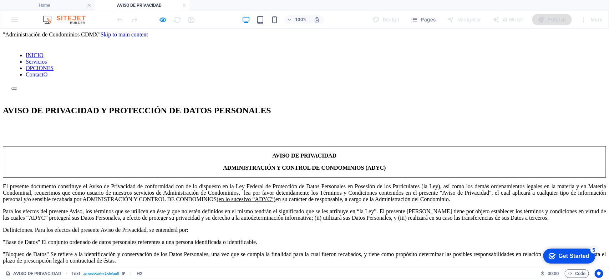
scroll to position [0, 0]
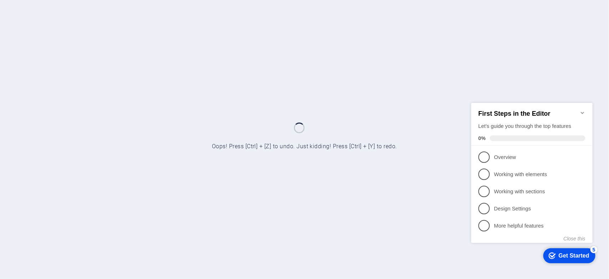
click at [582, 110] on icon "Minimize checklist" at bounding box center [583, 113] width 6 height 6
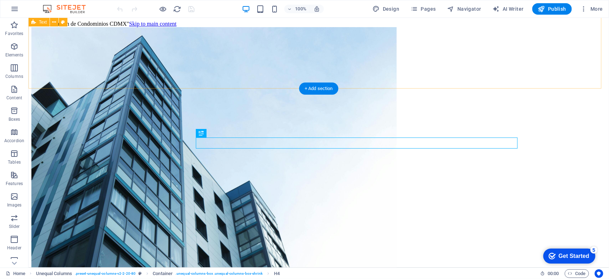
scroll to position [227, 0]
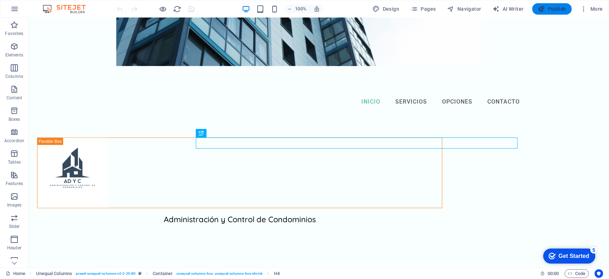
click at [550, 10] on span "Publish" at bounding box center [552, 8] width 28 height 7
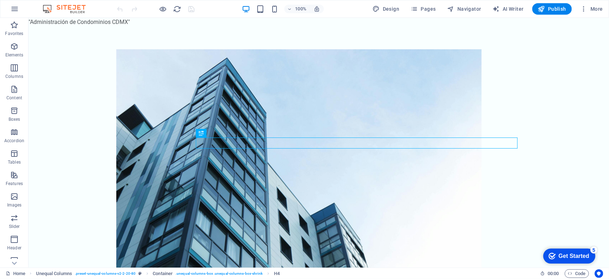
scroll to position [227, 0]
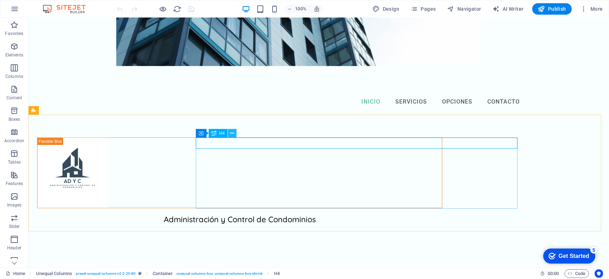
click at [231, 134] on icon at bounding box center [233, 133] width 4 height 7
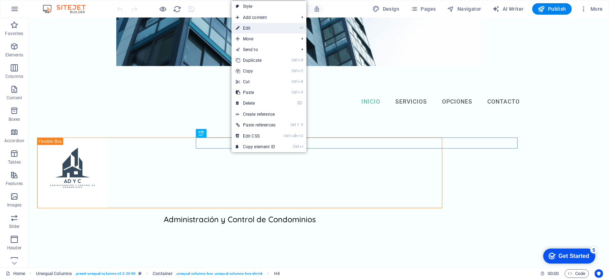
click at [248, 30] on link "⏎ Edit" at bounding box center [256, 28] width 48 height 11
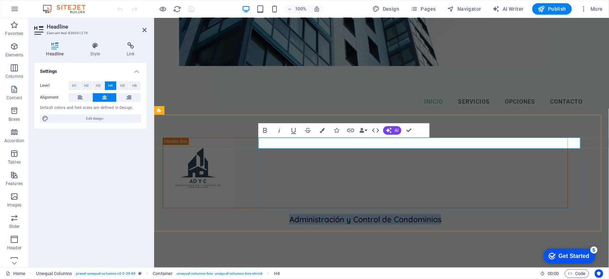
click at [505, 214] on h4 "‌Administración y Control de Condominios" at bounding box center [365, 219] width 406 height 11
drag, startPoint x: 505, startPoint y: 143, endPoint x: 341, endPoint y: 147, distance: 163.9
click at [341, 214] on h4 "‌Administración y Control de Condominios" at bounding box center [365, 219] width 406 height 11
click at [265, 132] on icon "button" at bounding box center [265, 130] width 4 height 5
click at [507, 214] on h4 "‌Administración y Control de Condominios" at bounding box center [365, 219] width 406 height 11
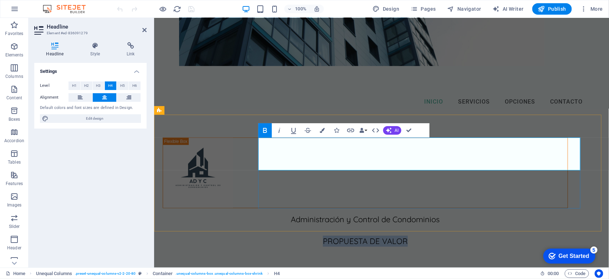
drag, startPoint x: 465, startPoint y: 162, endPoint x: 372, endPoint y: 175, distance: 93.7
click at [372, 214] on div "‌Administración y Control de Condominios ‌ ‌PROPUESTA DE VALOR" at bounding box center [365, 230] width 406 height 33
click at [293, 135] on button "Underline" at bounding box center [294, 130] width 14 height 14
click at [472, 214] on h4 "‌Administración y Control de Condominios ‌ ‌PROPUESTA DE VALOR" at bounding box center [365, 230] width 406 height 33
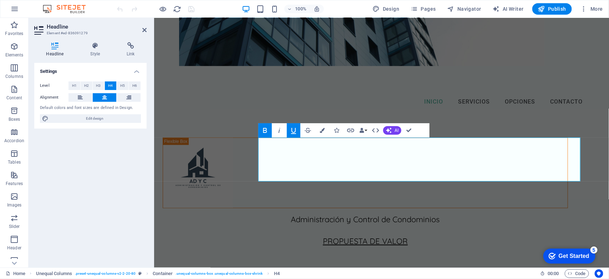
click at [265, 134] on icon "button" at bounding box center [265, 130] width 9 height 9
click at [291, 132] on icon "button" at bounding box center [294, 130] width 9 height 9
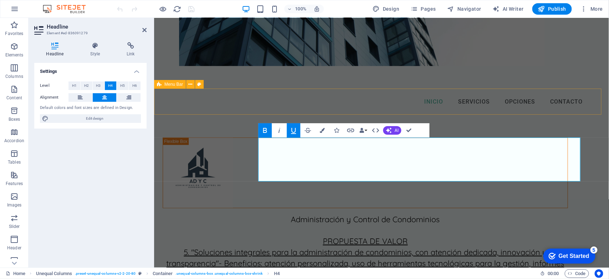
scroll to position [1508, 0]
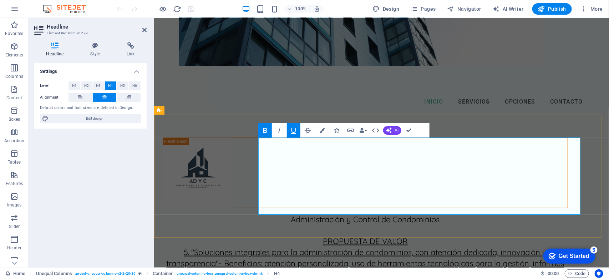
click at [284, 236] on u "‌PROPUESTA DE VALOR 5. "Soluciones integrales para la administración de condomi…" at bounding box center [365, 257] width 398 height 43
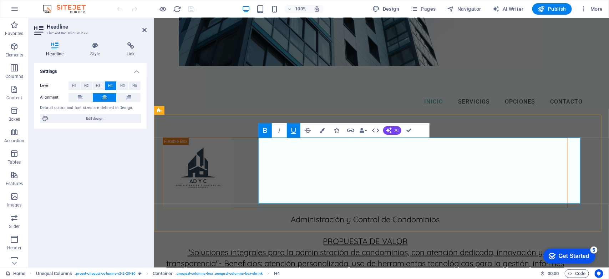
click at [365, 236] on u "‌PROPUESTA DE VALOR "Soluciones integrales para la administración de condominio…" at bounding box center [365, 257] width 398 height 43
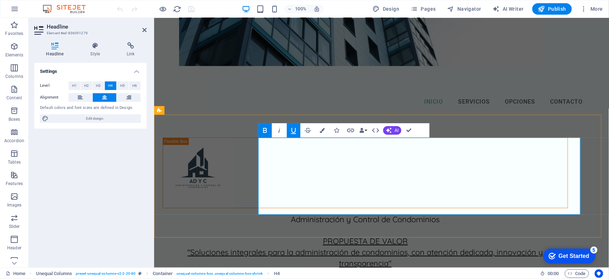
click at [475, 214] on h4 "‌Administración y Control de Condominios ‌ ‌PROPUESTA DE VALOR "Soluciones inte…" at bounding box center [365, 252] width 406 height 77
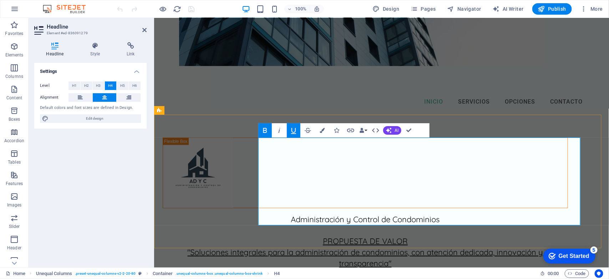
click at [467, 214] on h4 "‌Administración y Control de Condominios ‌ ‌PROPUESTA DE VALOR "Soluciones inte…" at bounding box center [365, 258] width 406 height 88
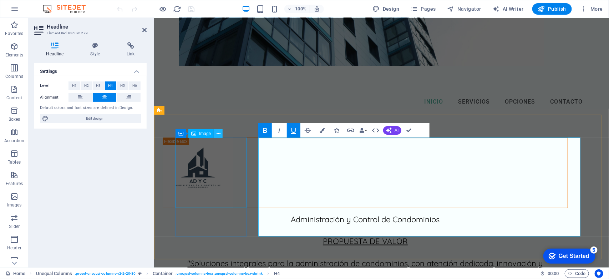
click at [218, 133] on icon at bounding box center [219, 133] width 4 height 7
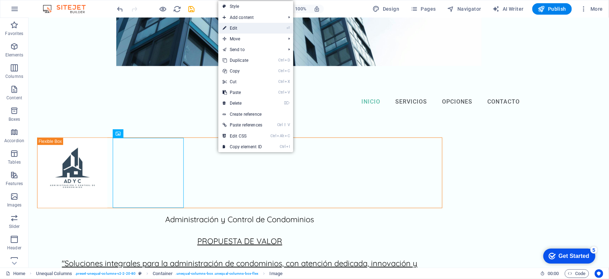
click at [240, 29] on link "⏎ Edit" at bounding box center [243, 28] width 48 height 11
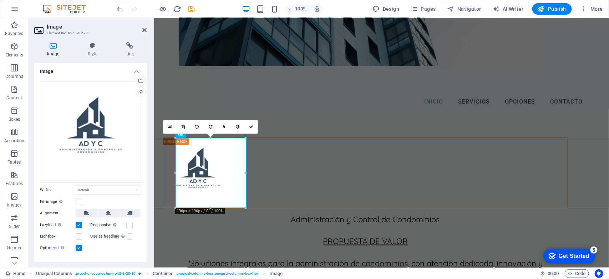
drag, startPoint x: 145, startPoint y: 154, endPoint x: 145, endPoint y: 177, distance: 23.6
click at [145, 177] on div "Drag files here, click to choose files or select files from Files or our free s…" at bounding box center [90, 167] width 112 height 182
click at [112, 188] on select "Default auto px rem % em vh vw" at bounding box center [108, 190] width 65 height 9
select select "%"
click at [129, 186] on select "Default auto px rem % em vh vw" at bounding box center [108, 190] width 65 height 9
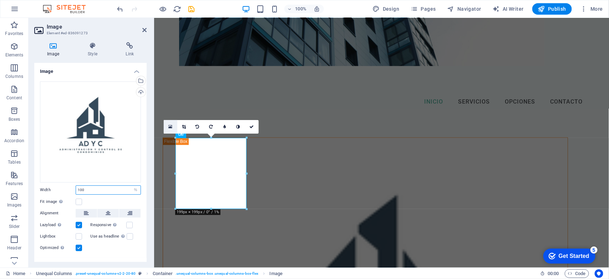
type input "100"
click at [170, 127] on icon at bounding box center [171, 126] width 4 height 5
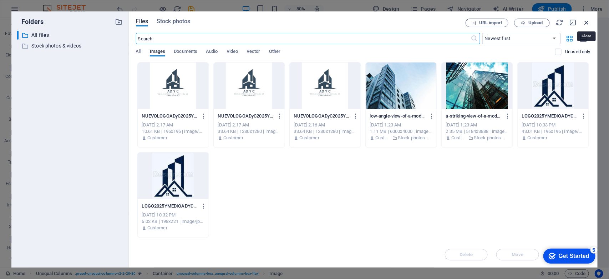
click at [586, 20] on icon "button" at bounding box center [587, 23] width 8 height 8
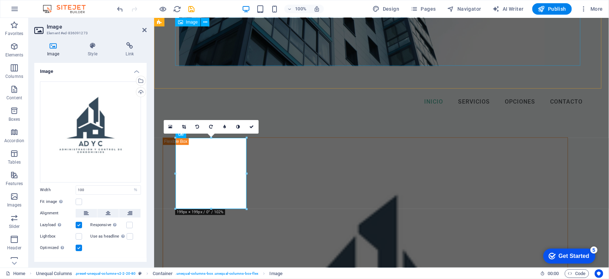
drag, startPoint x: 466, startPoint y: 65, endPoint x: 591, endPoint y: 64, distance: 125.7
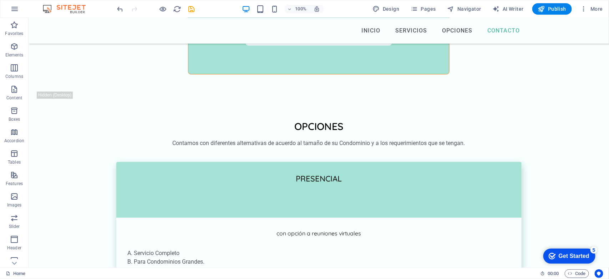
scroll to position [3279, 0]
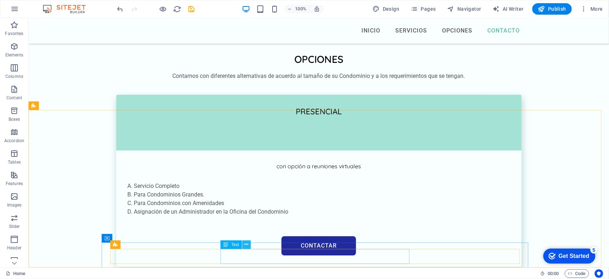
click at [246, 243] on icon at bounding box center [247, 244] width 4 height 7
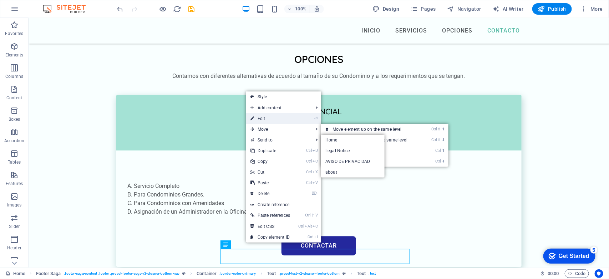
click at [262, 117] on link "⏎ Edit" at bounding box center [270, 118] width 48 height 11
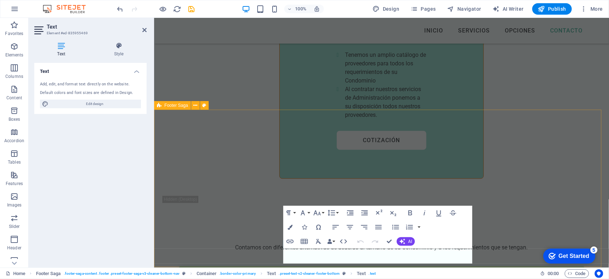
scroll to position [3526, 0]
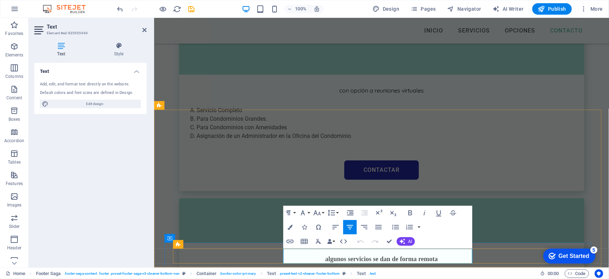
click at [290, 242] on icon "button" at bounding box center [290, 241] width 9 height 9
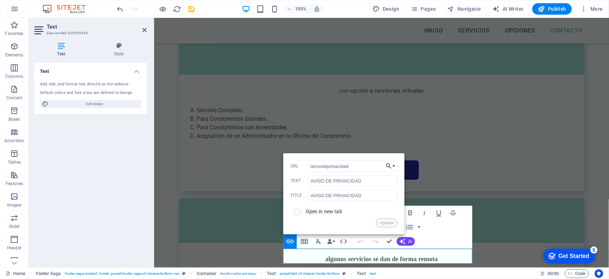
click at [393, 165] on button "Choose Link" at bounding box center [391, 165] width 14 height 11
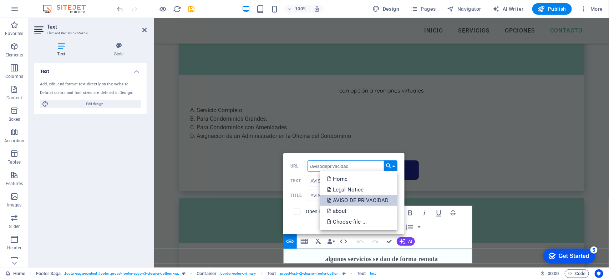
click at [377, 199] on p "AVISO DE PRIVACIDAD" at bounding box center [358, 200] width 63 height 11
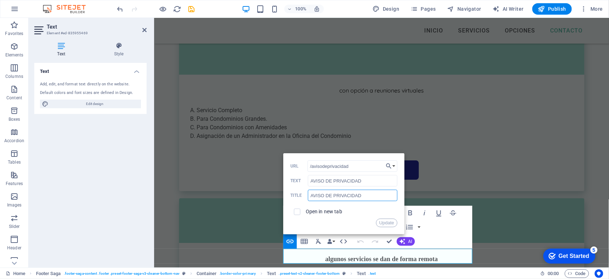
click at [372, 195] on input "AVISO DE PRIVACIDAD" at bounding box center [352, 195] width 89 height 11
type input "AVISO DE PRIVACIDAD"
click at [386, 222] on button "Update" at bounding box center [386, 223] width 21 height 9
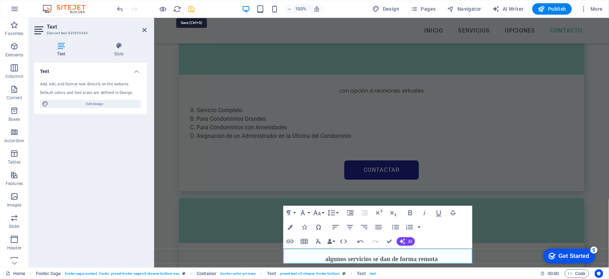
click at [192, 8] on icon "save" at bounding box center [192, 9] width 8 height 8
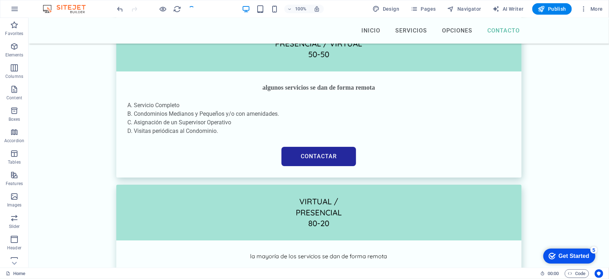
scroll to position [3279, 0]
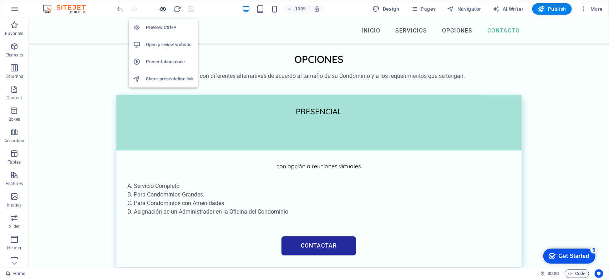
click at [160, 9] on icon "button" at bounding box center [163, 9] width 8 height 8
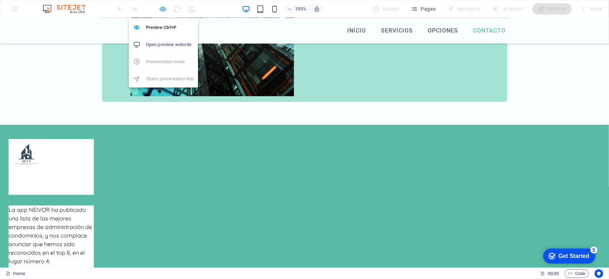
scroll to position [2189, 0]
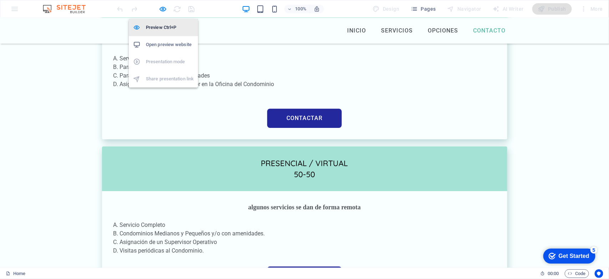
click at [160, 27] on h6 "Preview Ctrl+P" at bounding box center [170, 27] width 48 height 9
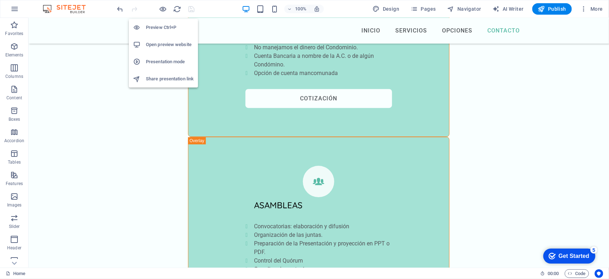
scroll to position [3279, 0]
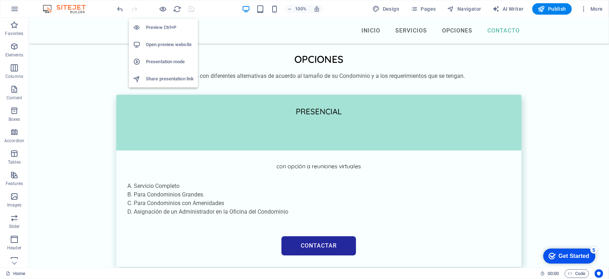
click at [160, 27] on h6 "Preview Ctrl+P" at bounding box center [170, 27] width 48 height 9
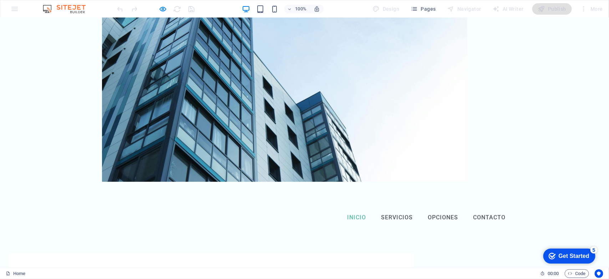
scroll to position [0, 0]
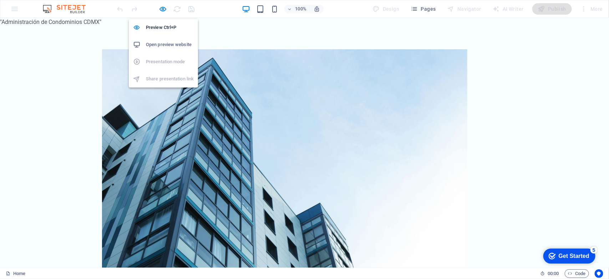
click at [169, 45] on h6 "Open preview website" at bounding box center [170, 44] width 48 height 9
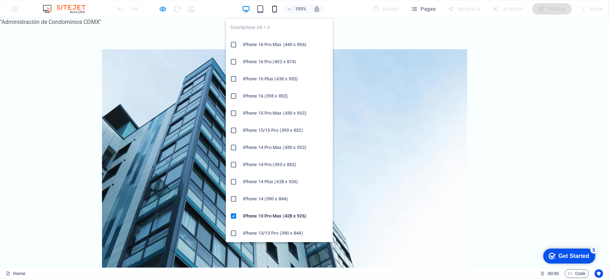
click at [275, 11] on icon "button" at bounding box center [275, 9] width 8 height 8
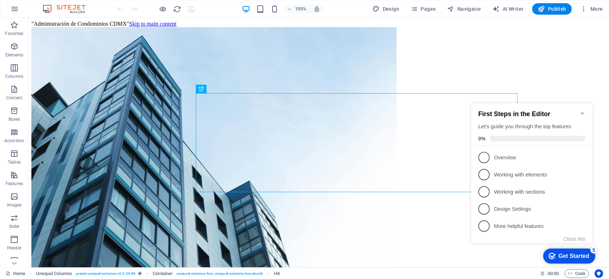
click at [582, 112] on icon "Minimize checklist" at bounding box center [582, 113] width 3 height 2
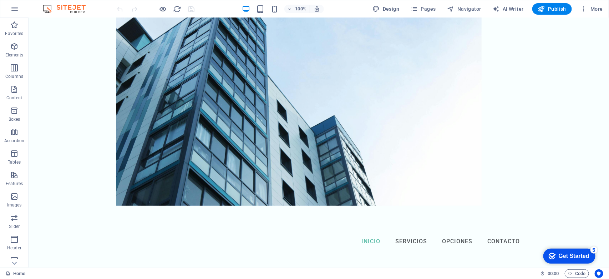
scroll to position [80, 0]
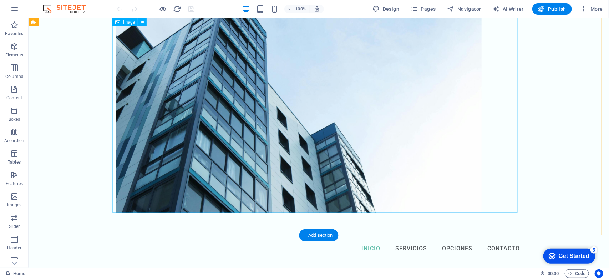
click at [377, 132] on figure at bounding box center [319, 91] width 406 height 244
click at [143, 21] on icon at bounding box center [143, 22] width 4 height 7
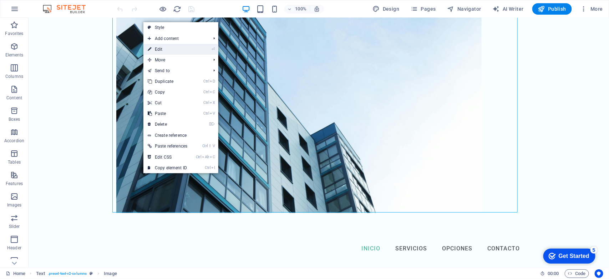
click at [156, 49] on link "⏎ Edit" at bounding box center [168, 49] width 48 height 11
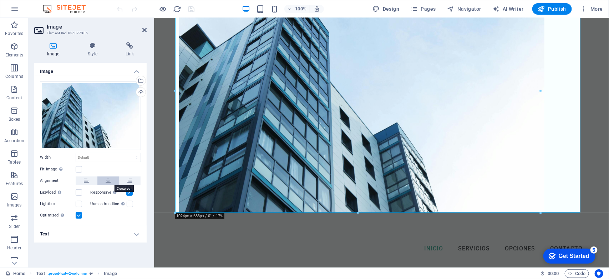
click at [108, 181] on icon at bounding box center [108, 180] width 5 height 9
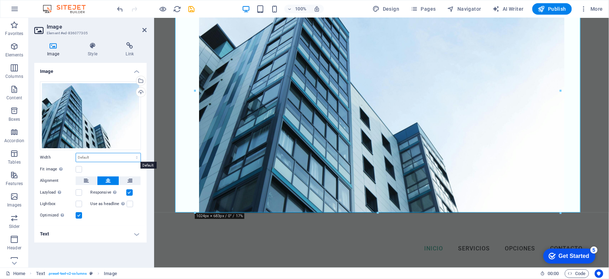
click at [97, 158] on select "Default auto px rem % em vh vw" at bounding box center [108, 157] width 65 height 9
click at [76, 153] on select "Default auto px rem % em vh vw" at bounding box center [108, 157] width 65 height 9
select select "DISABLED_OPTION_VALUE"
click at [174, 253] on div "INICIO Servicios OPCIONES ContactO" at bounding box center [381, 248] width 455 height 26
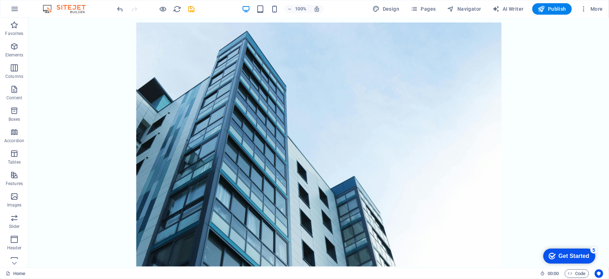
scroll to position [0, 0]
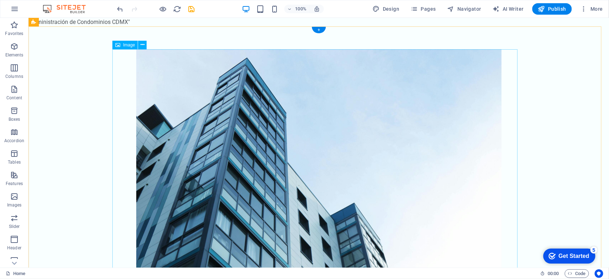
click at [399, 129] on figure at bounding box center [319, 171] width 406 height 244
click at [143, 45] on icon at bounding box center [143, 44] width 4 height 7
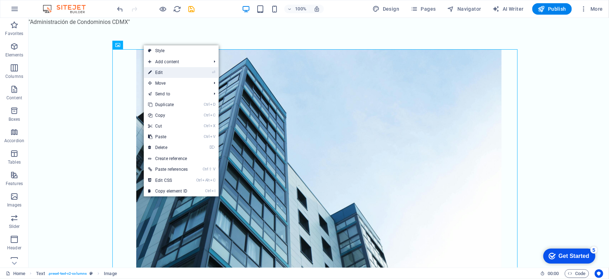
click at [157, 76] on link "⏎ Edit" at bounding box center [168, 72] width 48 height 11
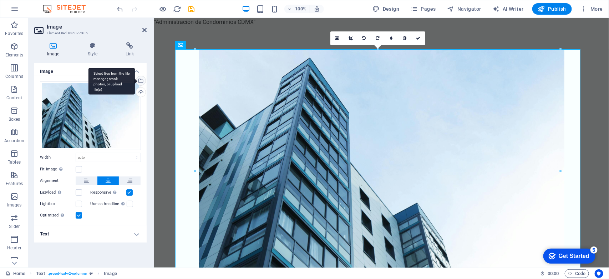
click at [141, 80] on div "Select files from the file manager, stock photos, or upload file(s)" at bounding box center [140, 81] width 11 height 11
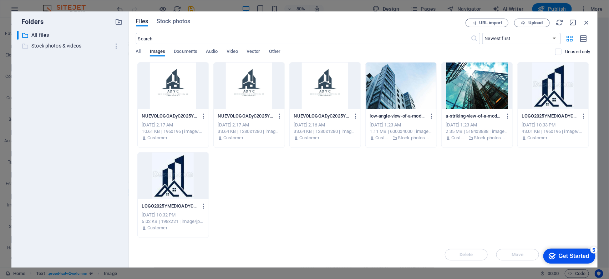
click at [62, 44] on p "Stock photos & videos" at bounding box center [70, 46] width 79 height 8
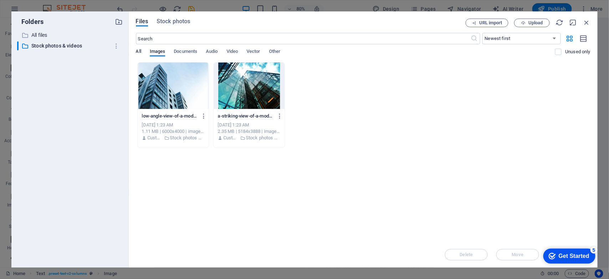
click at [140, 52] on span "All" at bounding box center [138, 52] width 5 height 10
click at [249, 53] on span "Vector" at bounding box center [254, 52] width 14 height 10
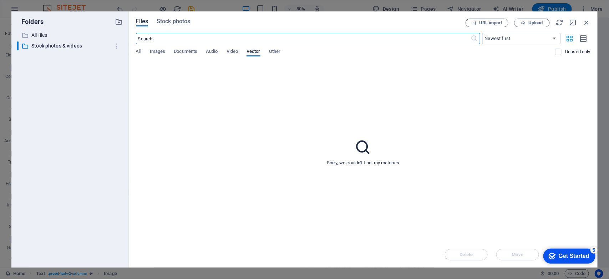
click at [241, 36] on input "text" at bounding box center [303, 38] width 335 height 11
click at [361, 144] on icon at bounding box center [364, 147] width 18 height 18
click at [263, 41] on input "BUILDING" at bounding box center [303, 38] width 335 height 11
drag, startPoint x: 255, startPoint y: 39, endPoint x: 129, endPoint y: 47, distance: 126.0
click at [129, 47] on div "Files Stock photos URL import Upload BUILDING ​ Newest first Oldest first Name …" at bounding box center [363, 139] width 469 height 256
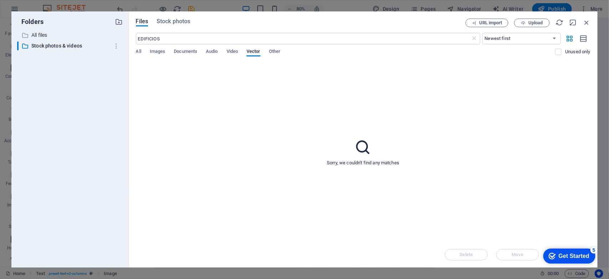
click at [364, 147] on icon at bounding box center [364, 147] width 18 height 18
drag, startPoint x: 254, startPoint y: 37, endPoint x: 135, endPoint y: 32, distance: 119.3
click at [135, 32] on div "Files Stock photos URL import Upload EDIFICIOS ​ Newest first Oldest first Name…" at bounding box center [363, 139] width 469 height 256
type input "TOWER"
click at [361, 146] on icon at bounding box center [364, 147] width 18 height 18
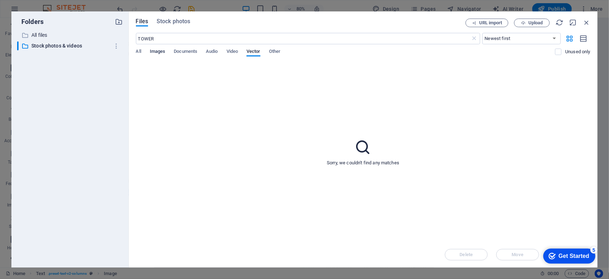
click at [160, 50] on span "Images" at bounding box center [158, 52] width 16 height 10
click at [179, 51] on span "Documents" at bounding box center [186, 52] width 24 height 10
click at [142, 51] on div "All Images Documents Audio Video Vector Other" at bounding box center [346, 56] width 420 height 14
click at [139, 52] on span "All" at bounding box center [138, 52] width 5 height 10
click at [171, 21] on span "Stock photos" at bounding box center [174, 21] width 34 height 9
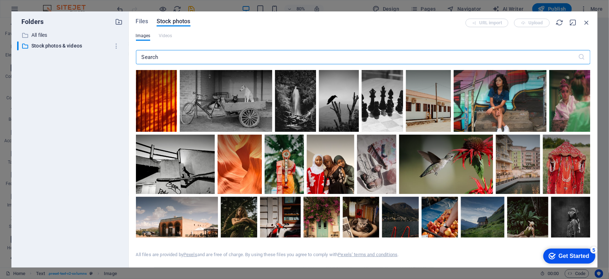
click at [166, 54] on input "text" at bounding box center [357, 57] width 443 height 14
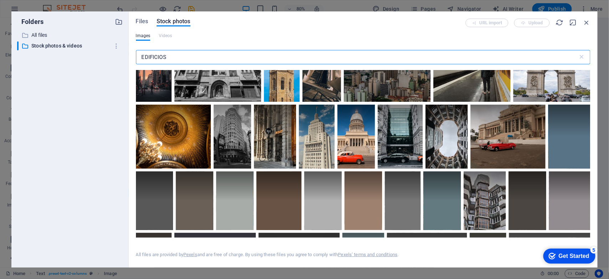
scroll to position [1309, 0]
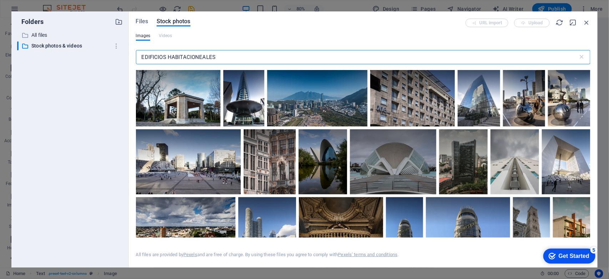
click at [202, 57] on input "EDIFICIOS HABITACIONEALES" at bounding box center [357, 57] width 443 height 14
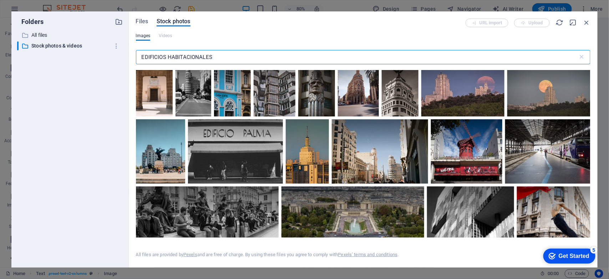
scroll to position [1731, 0]
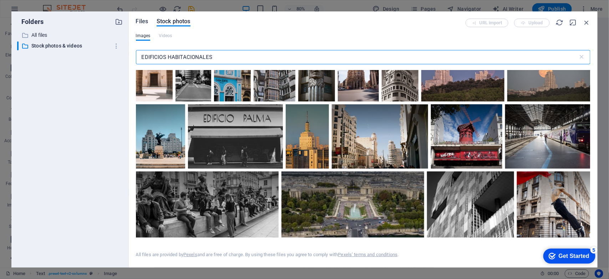
type input "EDIFICIOS HABITACIONALES"
click at [138, 22] on span "Files" at bounding box center [142, 21] width 12 height 9
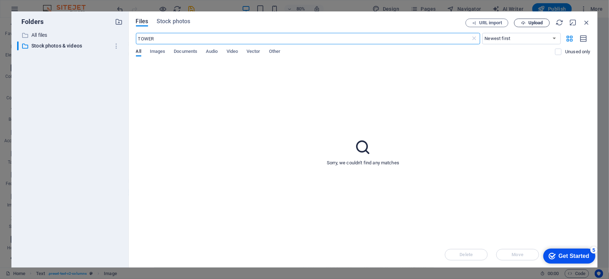
click at [527, 21] on span "Upload" at bounding box center [532, 23] width 29 height 5
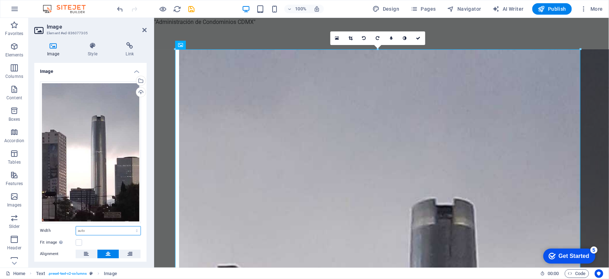
click at [99, 229] on select "Default auto px rem % em vh vw" at bounding box center [108, 230] width 65 height 9
click at [76, 226] on select "Default auto px rem % em vh vw" at bounding box center [108, 230] width 65 height 9
select select "DISABLED_OPTION_VALUE"
click at [111, 31] on h3 "Element #ed-836077305" at bounding box center [90, 33] width 86 height 6
click at [142, 28] on icon at bounding box center [144, 30] width 4 height 6
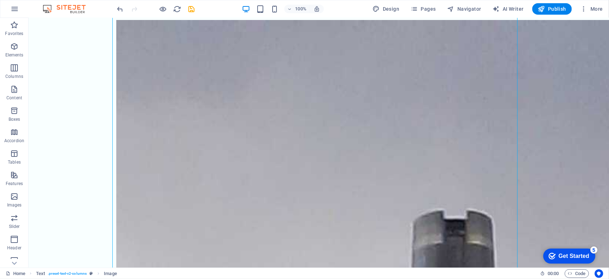
scroll to position [0, 0]
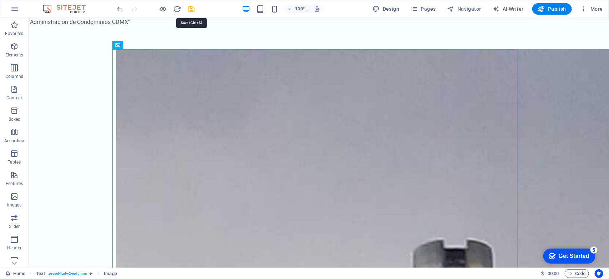
click at [190, 10] on icon "save" at bounding box center [192, 9] width 8 height 8
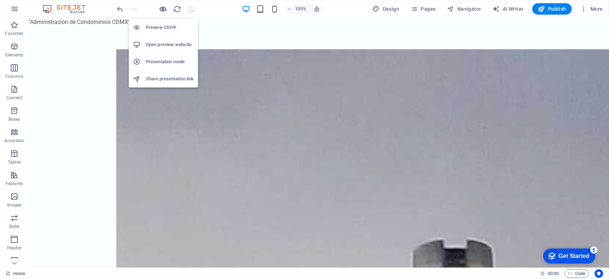
click at [162, 10] on icon "button" at bounding box center [163, 9] width 8 height 8
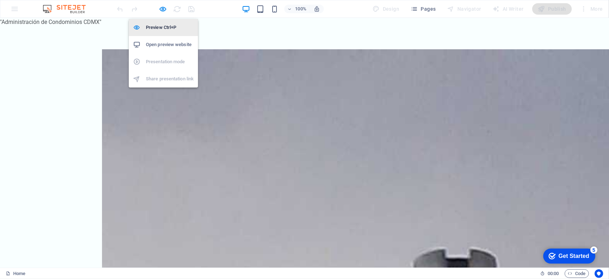
click at [163, 27] on h6 "Preview Ctrl+P" at bounding box center [170, 27] width 48 height 9
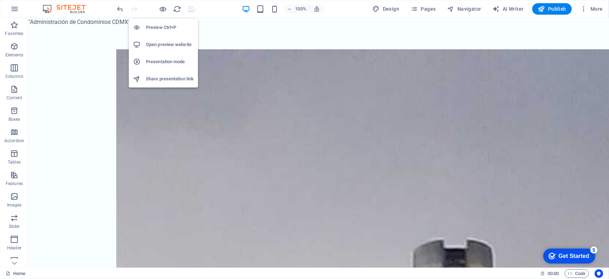
click at [168, 45] on h6 "Open preview website" at bounding box center [170, 44] width 48 height 9
click at [165, 45] on h6 "Open preview website" at bounding box center [170, 44] width 48 height 9
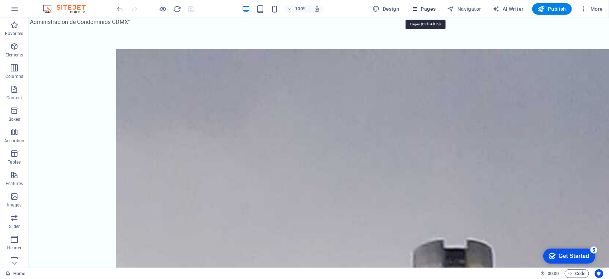
click at [424, 6] on span "Pages" at bounding box center [423, 8] width 25 height 7
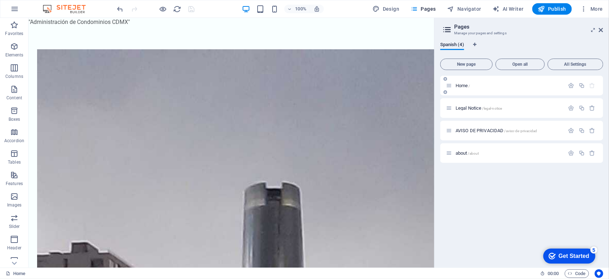
click at [461, 84] on span "Home /" at bounding box center [463, 85] width 15 height 5
click at [603, 27] on icon at bounding box center [601, 30] width 4 height 6
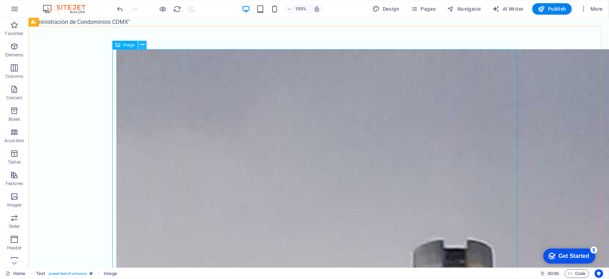
click at [143, 43] on icon at bounding box center [143, 44] width 4 height 7
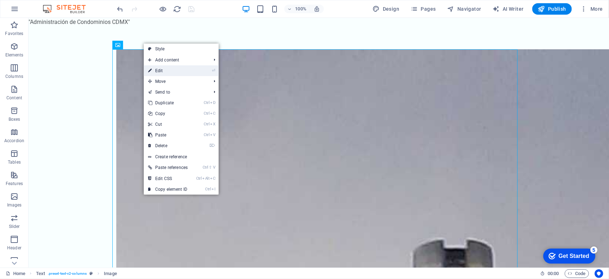
click at [157, 72] on link "⏎ Edit" at bounding box center [168, 70] width 48 height 11
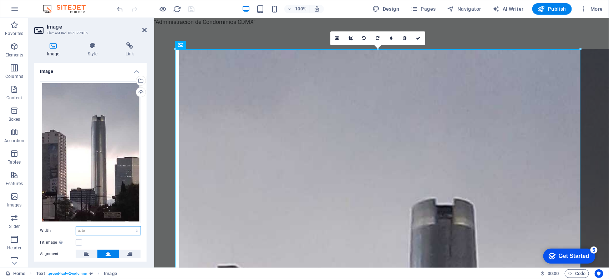
click at [89, 229] on select "Default auto px rem % em vh vw" at bounding box center [108, 230] width 65 height 9
select select "%"
click at [129, 226] on select "Default auto px rem % em vh vw" at bounding box center [108, 230] width 65 height 9
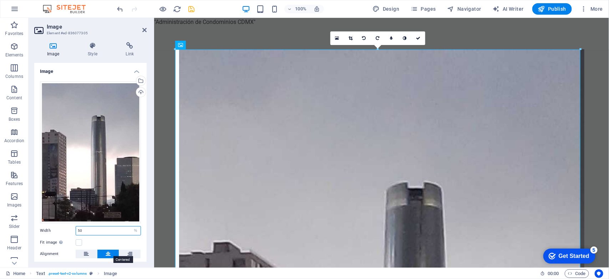
type input "50"
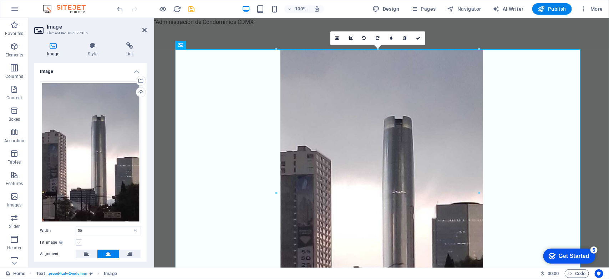
click at [79, 240] on label at bounding box center [79, 242] width 6 height 6
click at [0, 0] on input "Fit image Automatically fit image to a fixed width and height" at bounding box center [0, 0] width 0 height 0
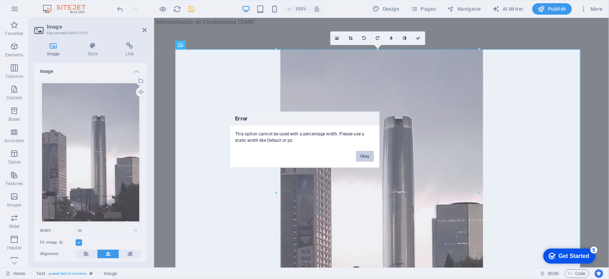
click at [361, 156] on button "Okay" at bounding box center [365, 156] width 18 height 11
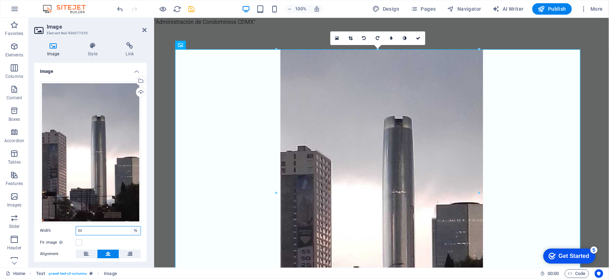
click at [132, 229] on select "Default auto px rem % em vh vw" at bounding box center [136, 230] width 10 height 9
select select "default"
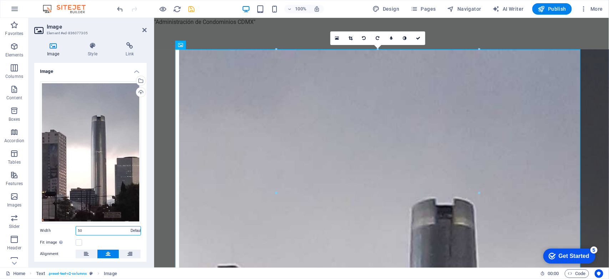
click at [131, 226] on select "Default auto px rem % em vh vw" at bounding box center [136, 230] width 10 height 9
select select "DISABLED_OPTION_VALUE"
click at [77, 240] on label at bounding box center [79, 242] width 6 height 6
click at [0, 0] on input "Fit image Automatically fit image to a fixed width and height" at bounding box center [0, 0] width 0 height 0
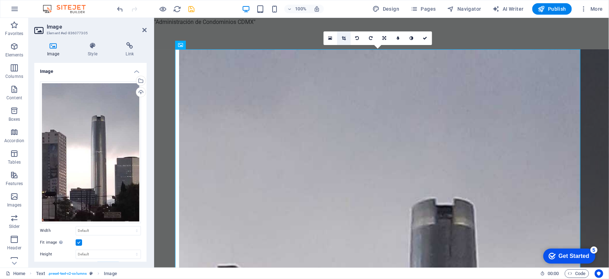
click at [345, 38] on icon at bounding box center [344, 38] width 4 height 4
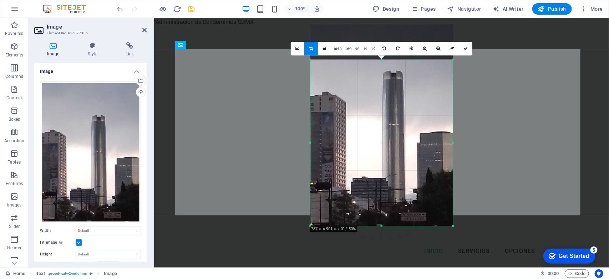
drag, startPoint x: 450, startPoint y: 43, endPoint x: 452, endPoint y: 79, distance: 36.1
click at [452, 79] on div "180 170 160 150 140 130 120 110 100 90 80 70 60 50 40 30 20 10 0 -10 -20 -30 -4…" at bounding box center [381, 143] width 143 height 166
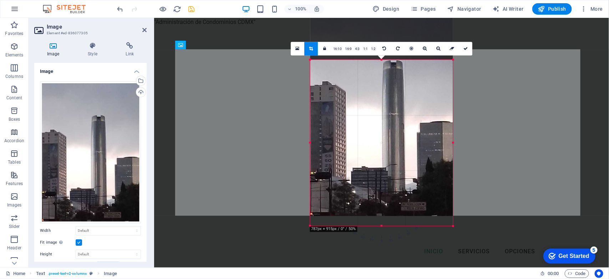
drag, startPoint x: 434, startPoint y: 86, endPoint x: 433, endPoint y: 76, distance: 10.5
click at [433, 76] on div at bounding box center [381, 114] width 143 height 203
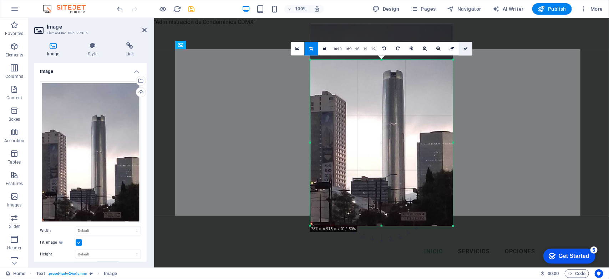
click at [468, 47] on icon at bounding box center [466, 48] width 4 height 4
type input "400"
select select "px"
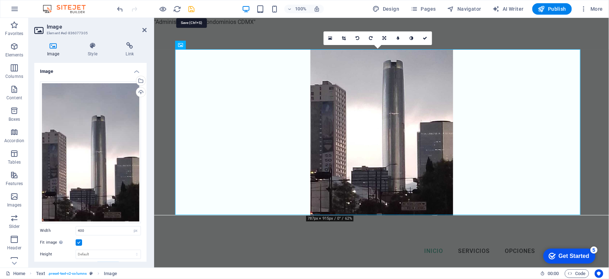
click at [190, 9] on icon "save" at bounding box center [192, 9] width 8 height 8
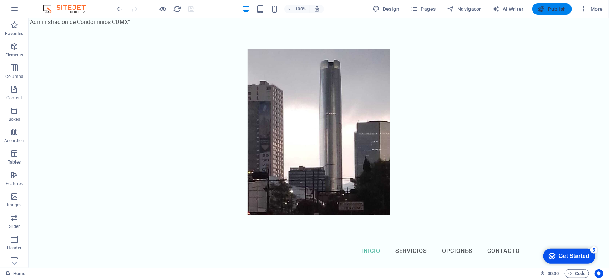
click at [549, 9] on span "Publish" at bounding box center [552, 8] width 28 height 7
